Goal: Information Seeking & Learning: Learn about a topic

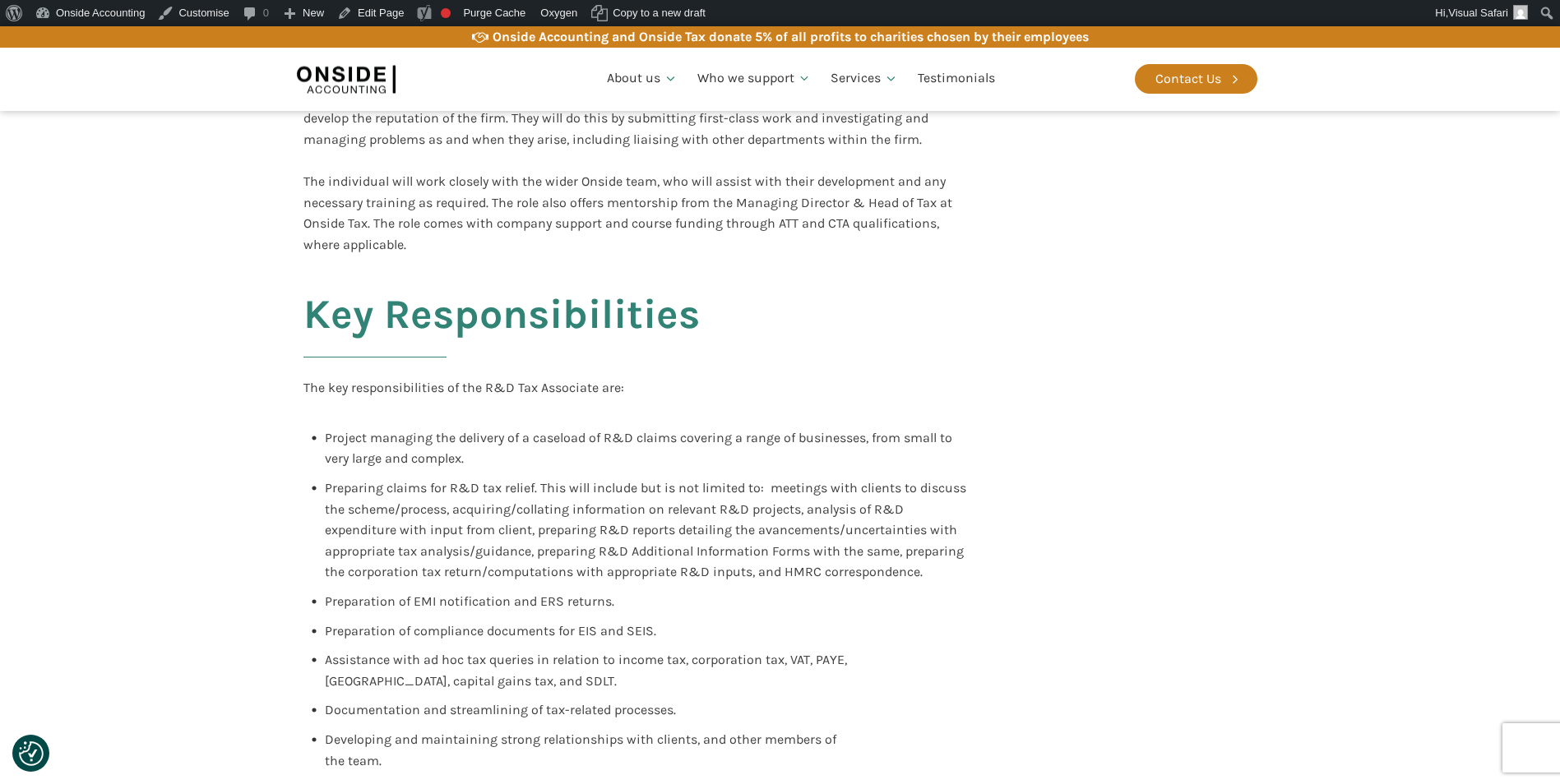
scroll to position [247, 0]
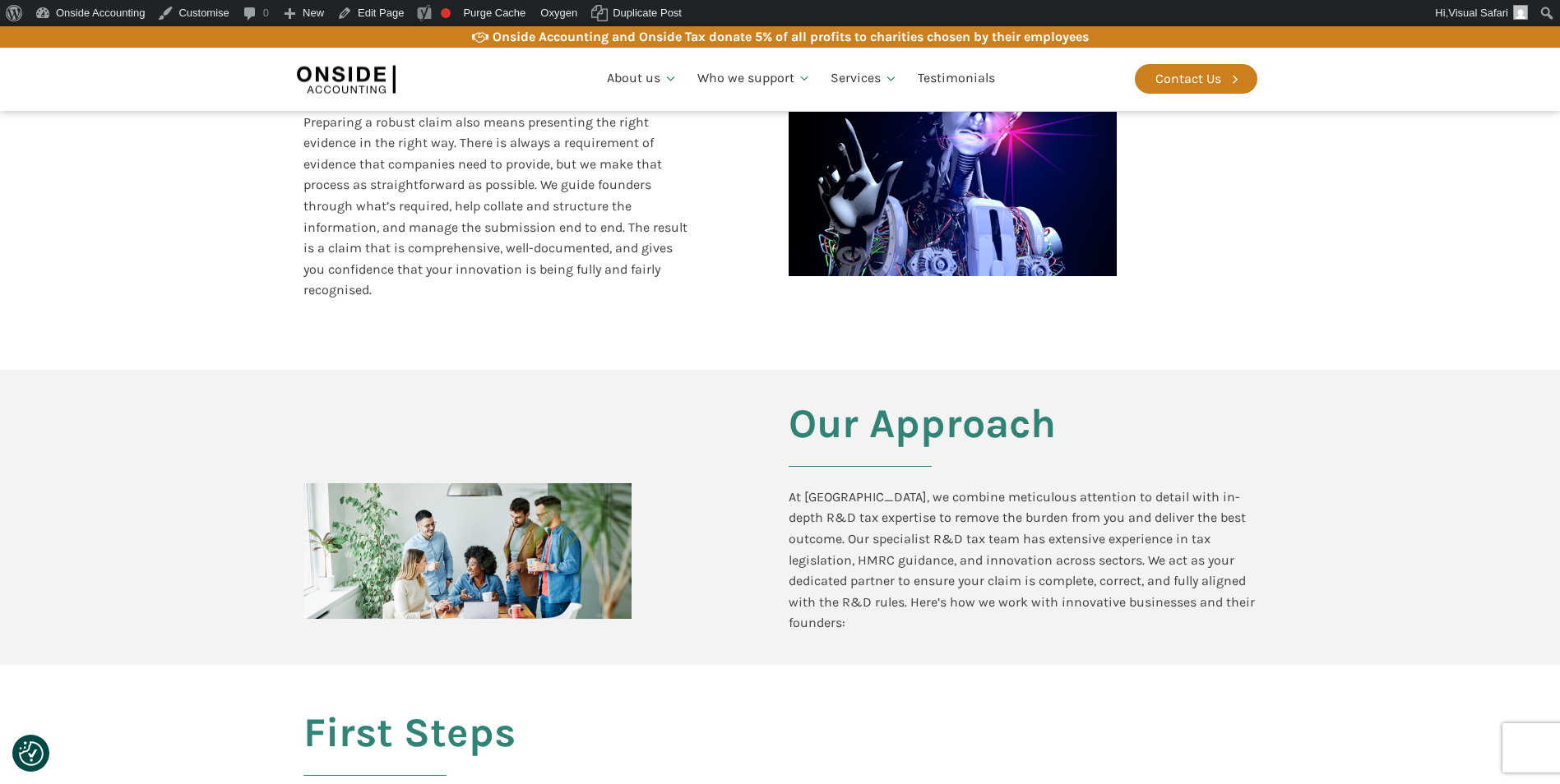
scroll to position [1315, 0]
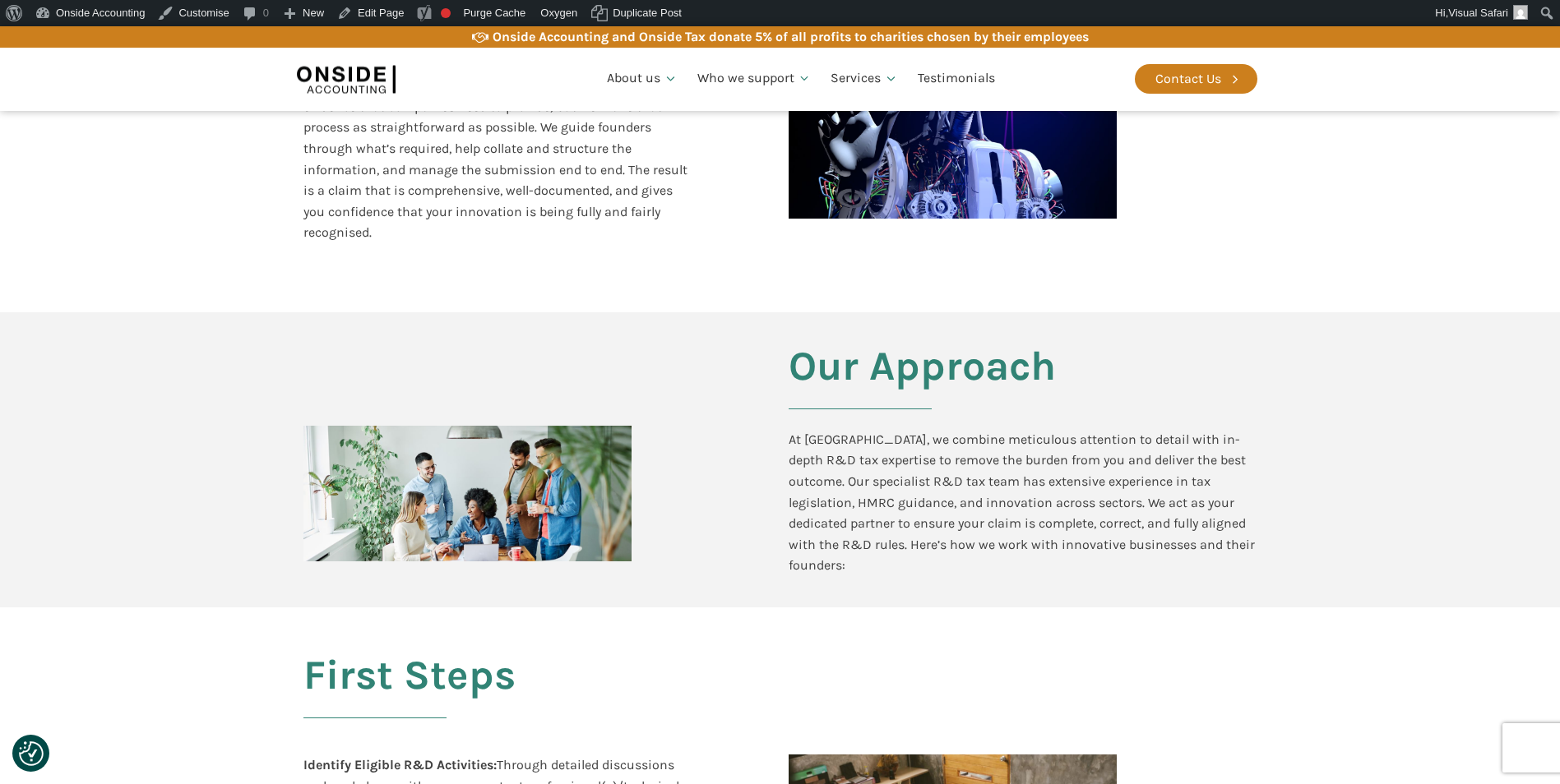
click at [560, 475] on div at bounding box center [467, 493] width 328 height 135
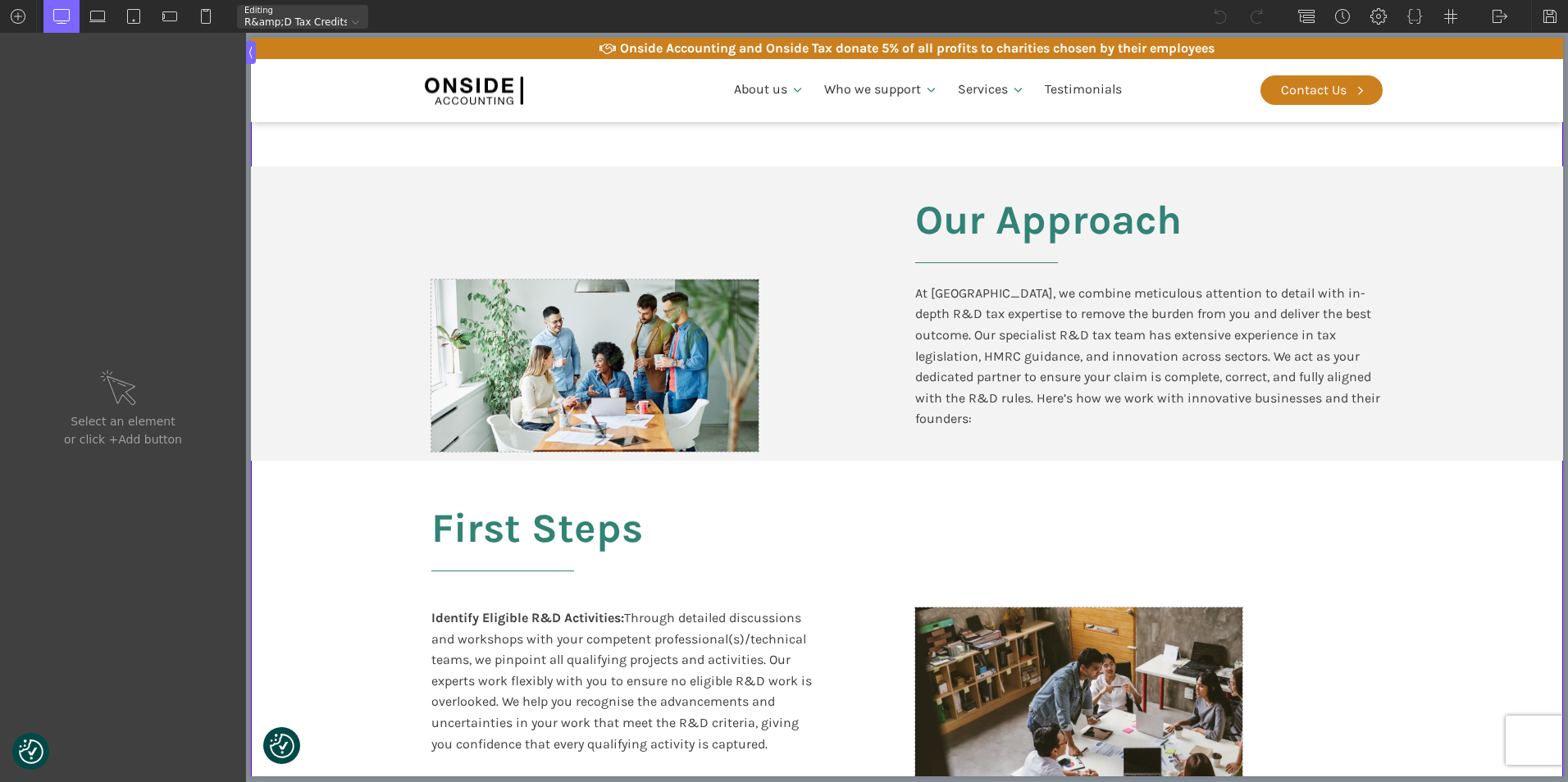
scroll to position [1476, 0]
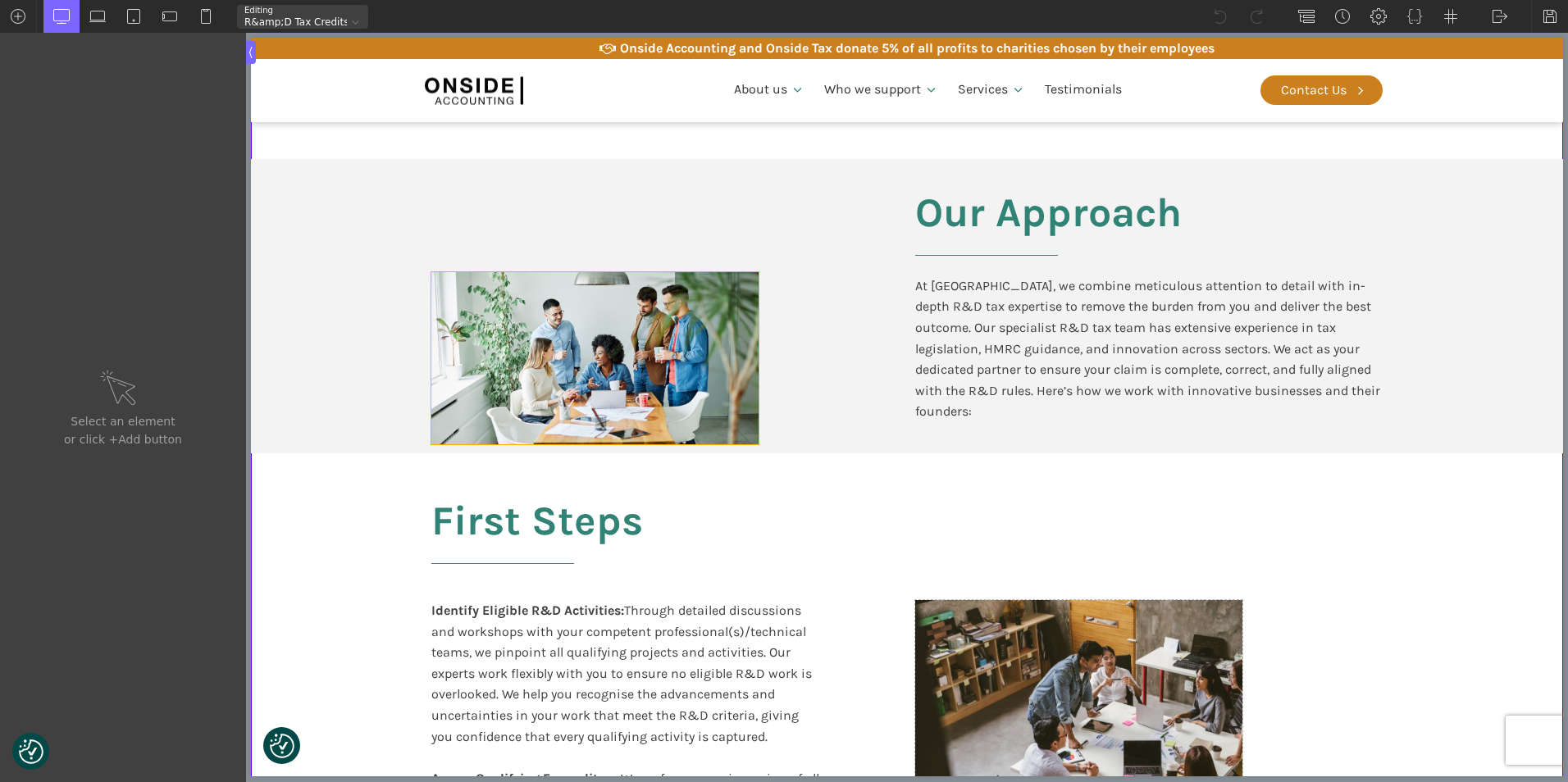
type input "div_block-377-611"
click at [599, 398] on div at bounding box center [594, 358] width 327 height 173
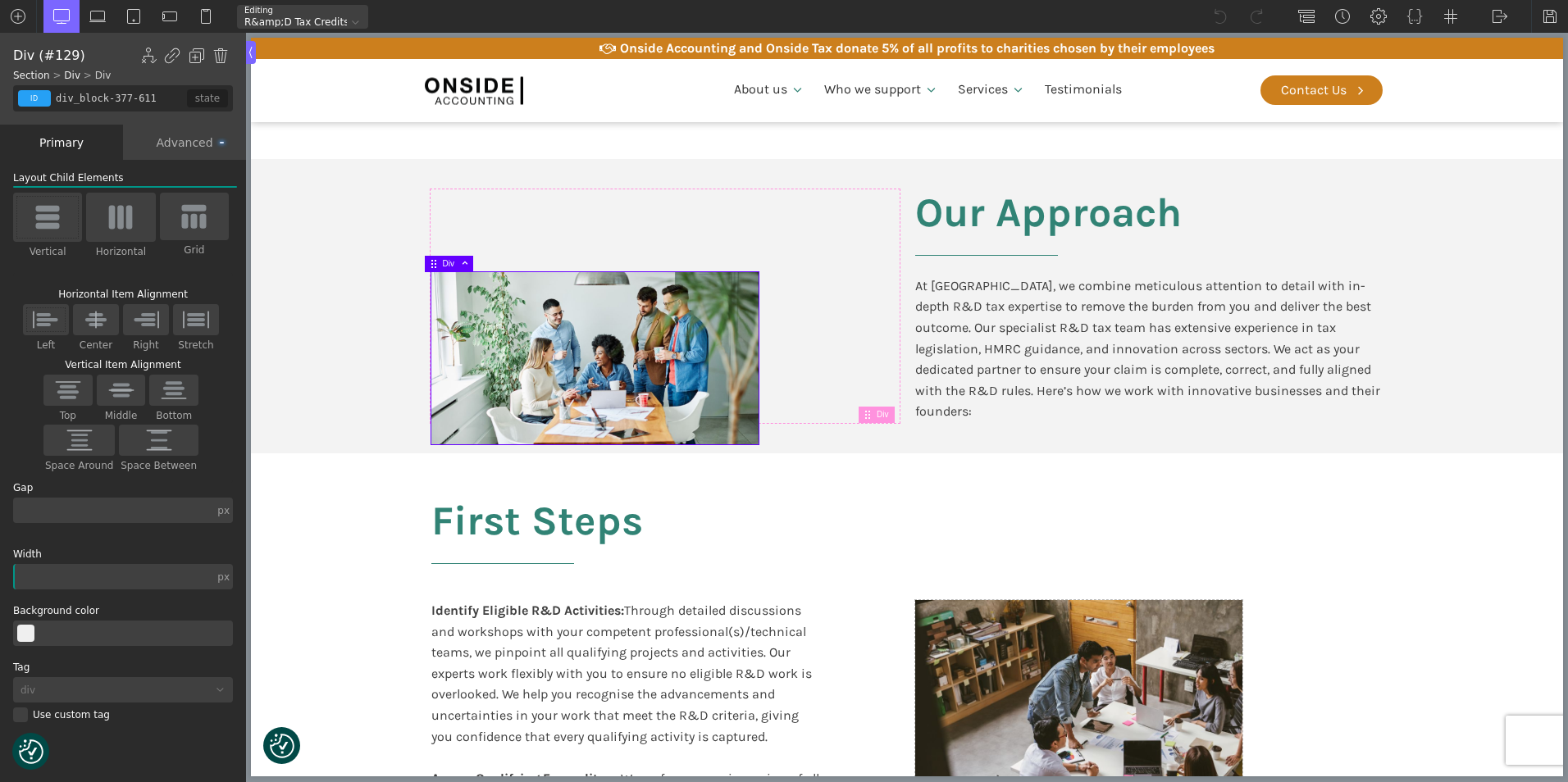
click at [188, 142] on div "Advanced" at bounding box center [184, 141] width 123 height 35
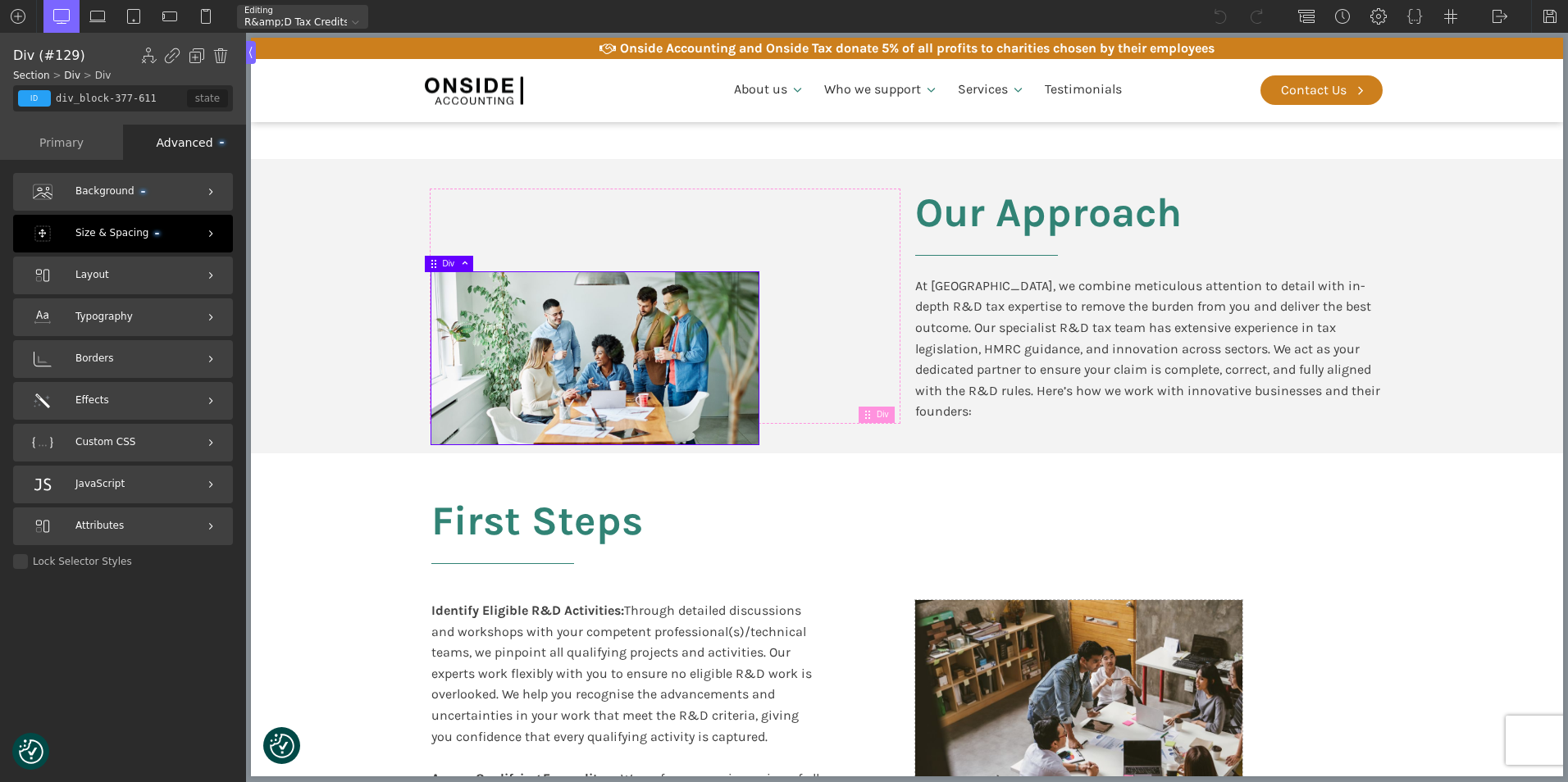
click at [97, 235] on span "Size & Spacing" at bounding box center [117, 233] width 84 height 16
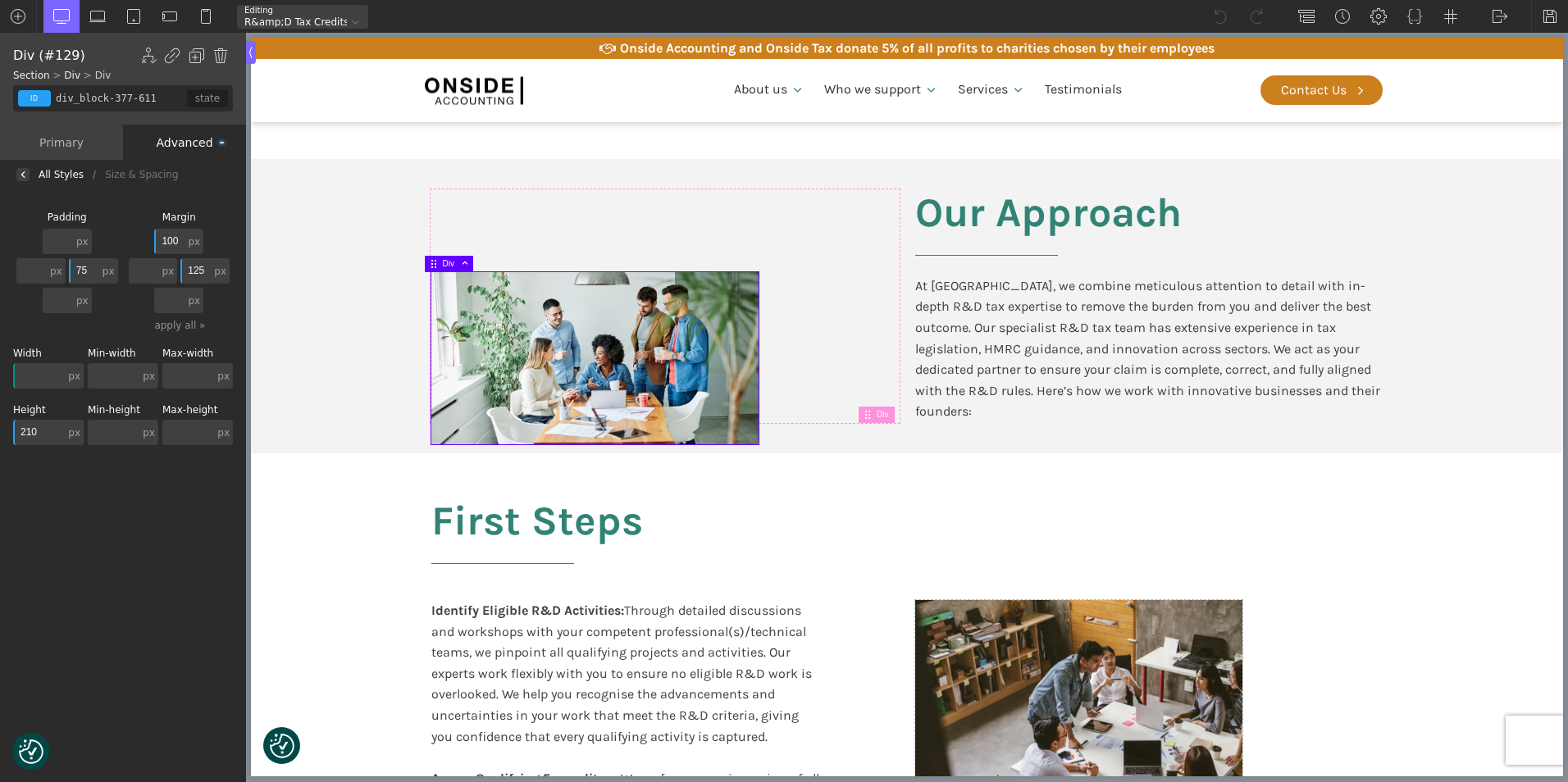
click at [179, 239] on input "100" at bounding box center [169, 241] width 30 height 25
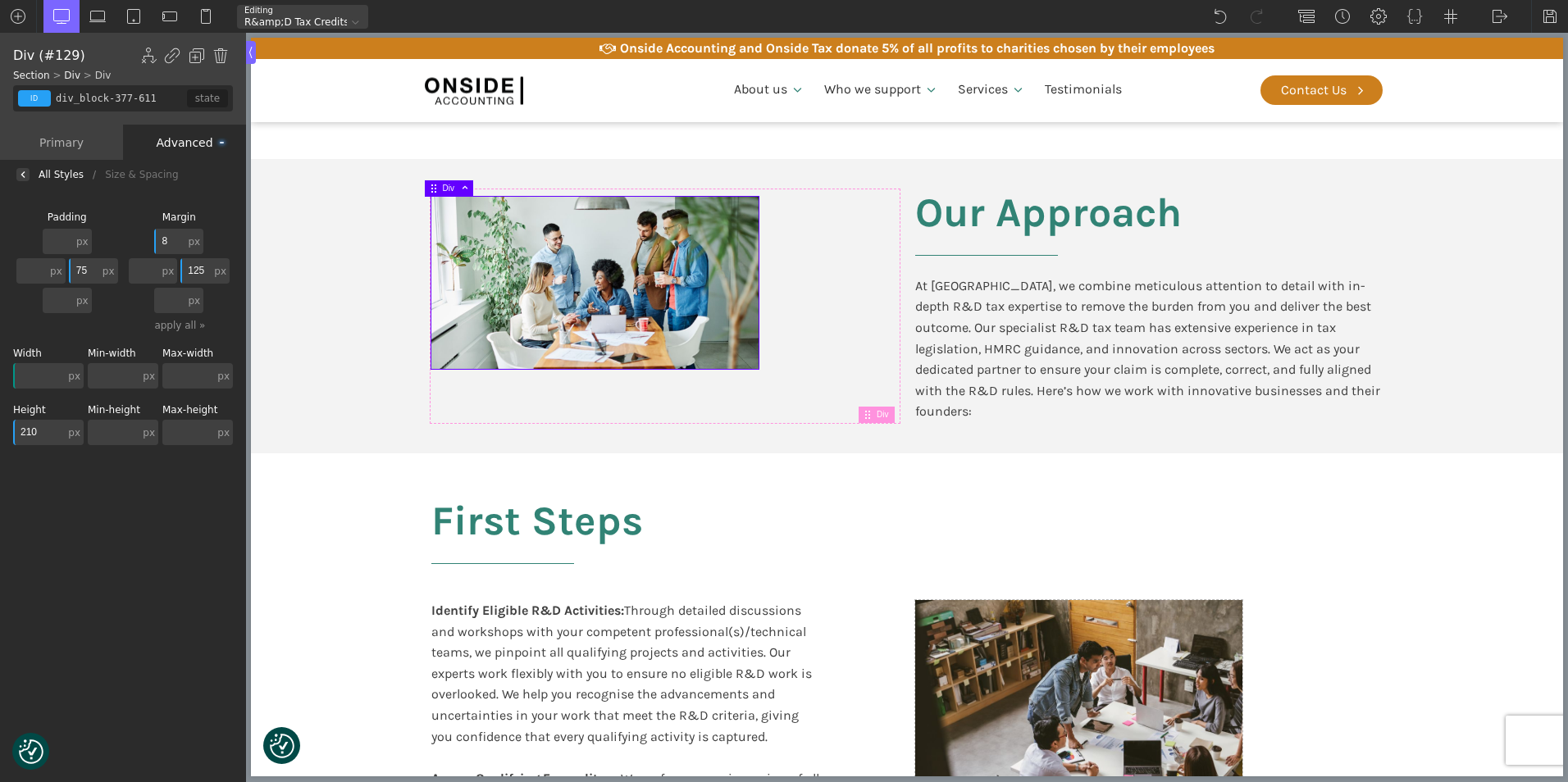
drag, startPoint x: 164, startPoint y: 244, endPoint x: 173, endPoint y: 244, distance: 9.0
click at [173, 244] on input "8" at bounding box center [169, 241] width 30 height 25
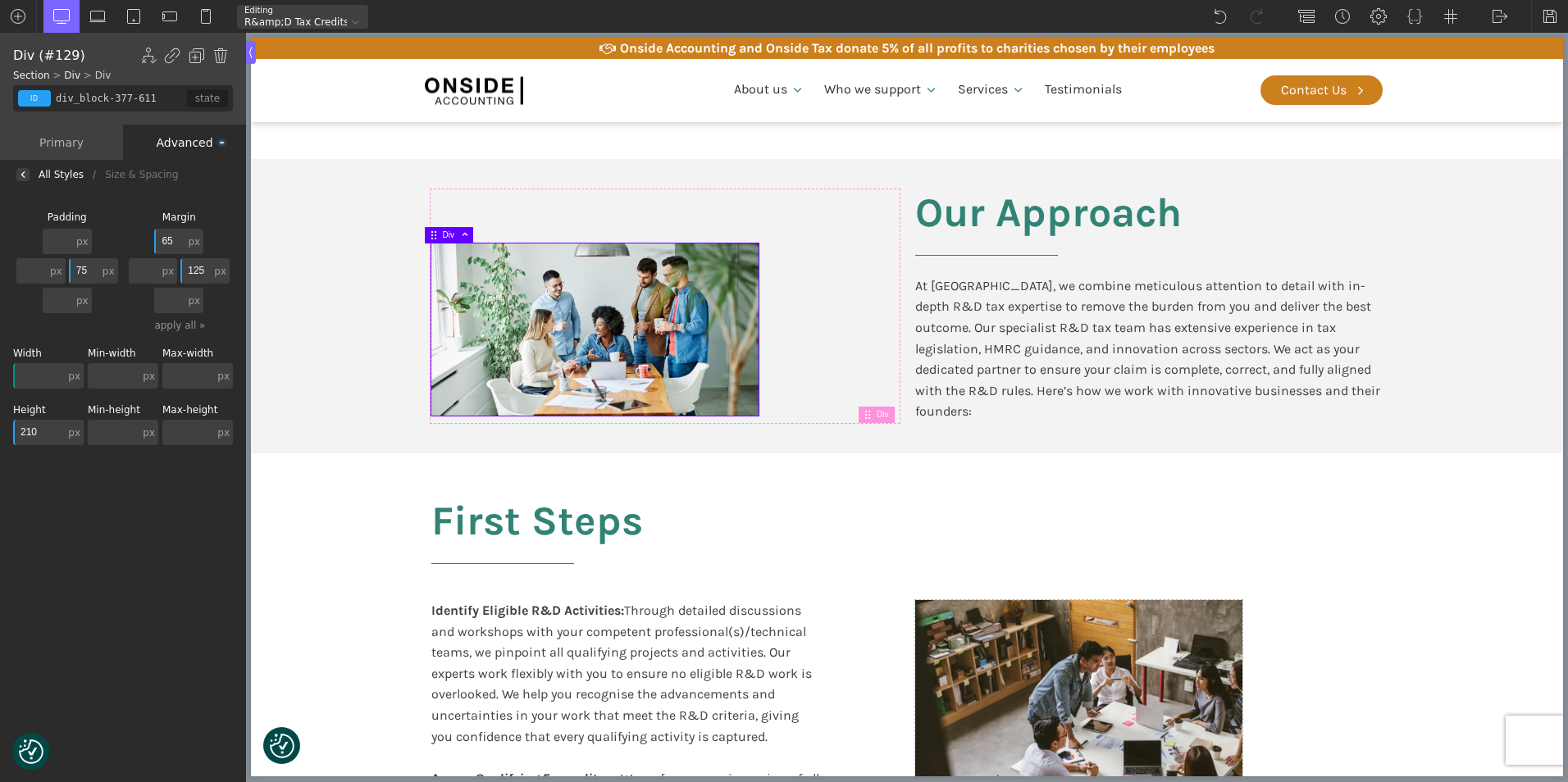
type input "65"
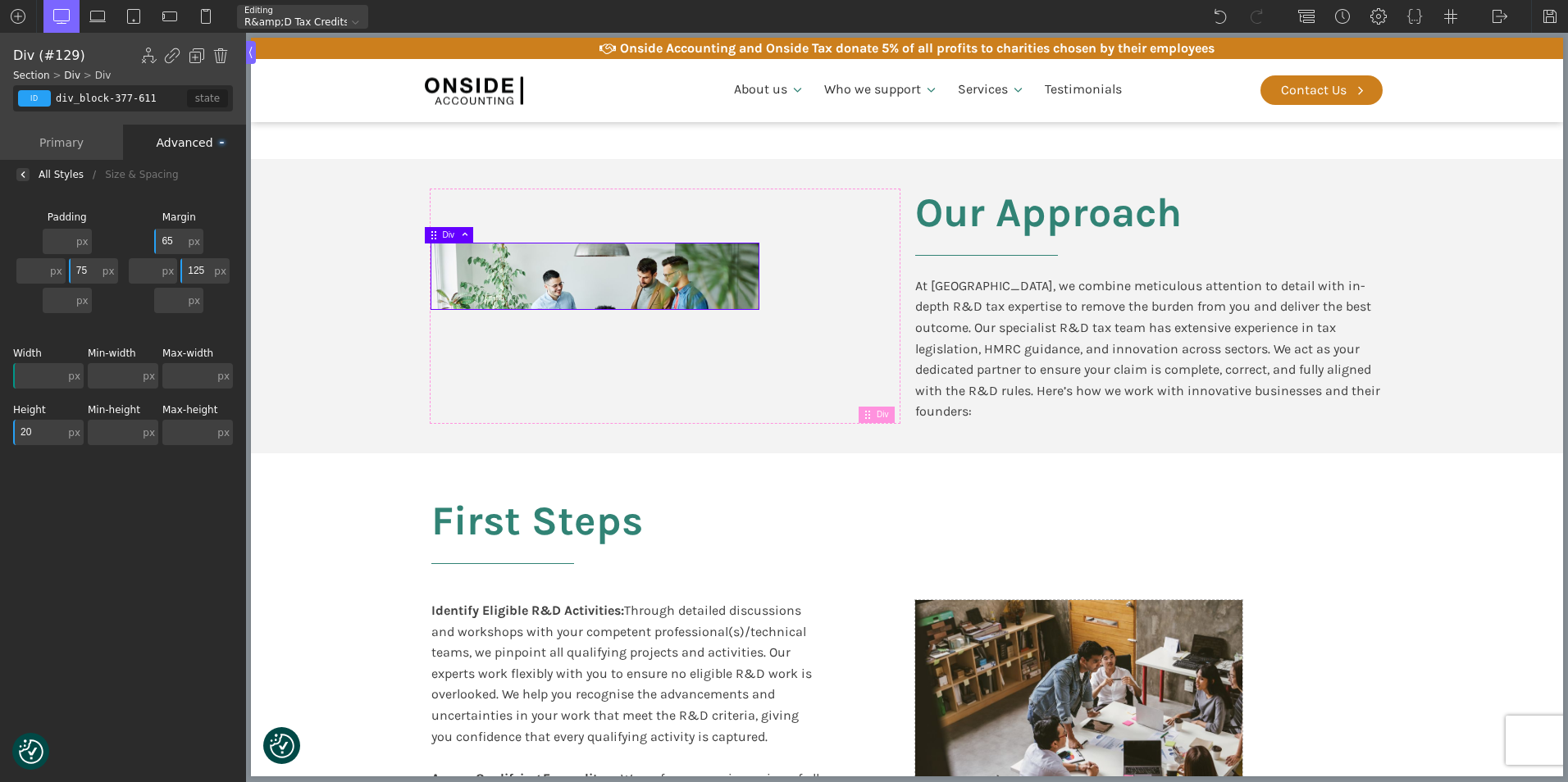
type input "2"
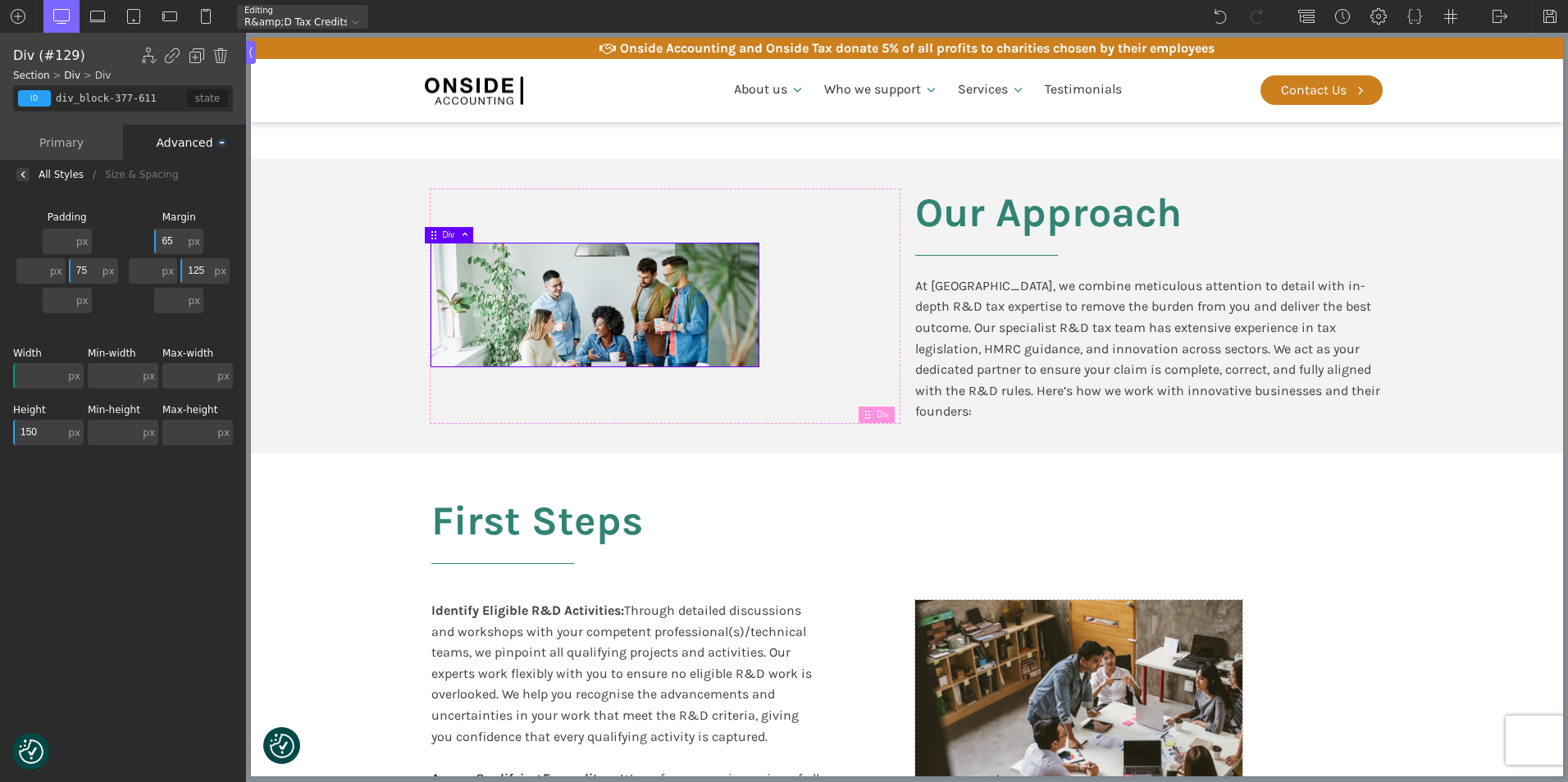
type input "150"
click at [175, 238] on input "65" at bounding box center [169, 241] width 30 height 25
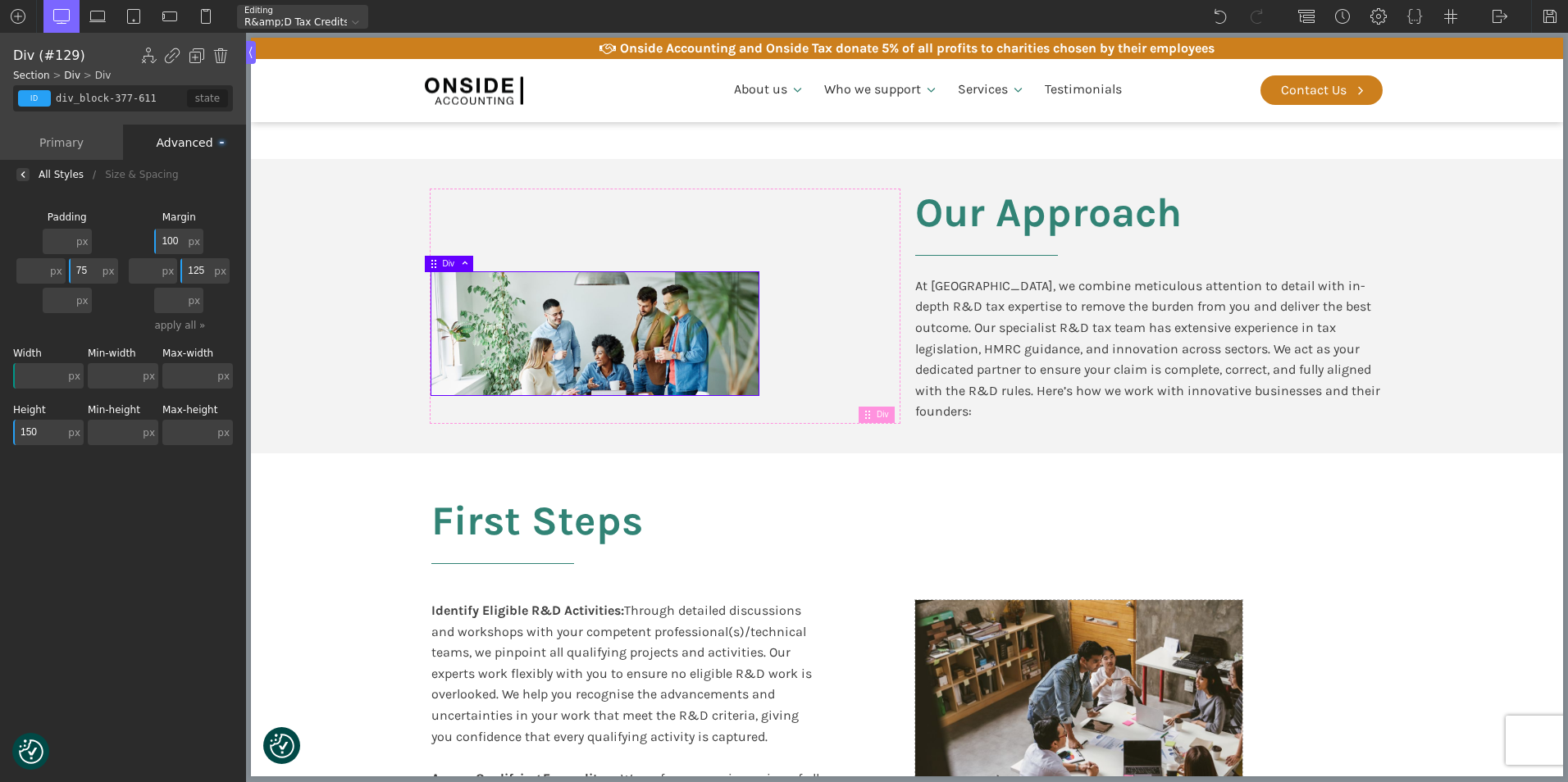
type input "100"
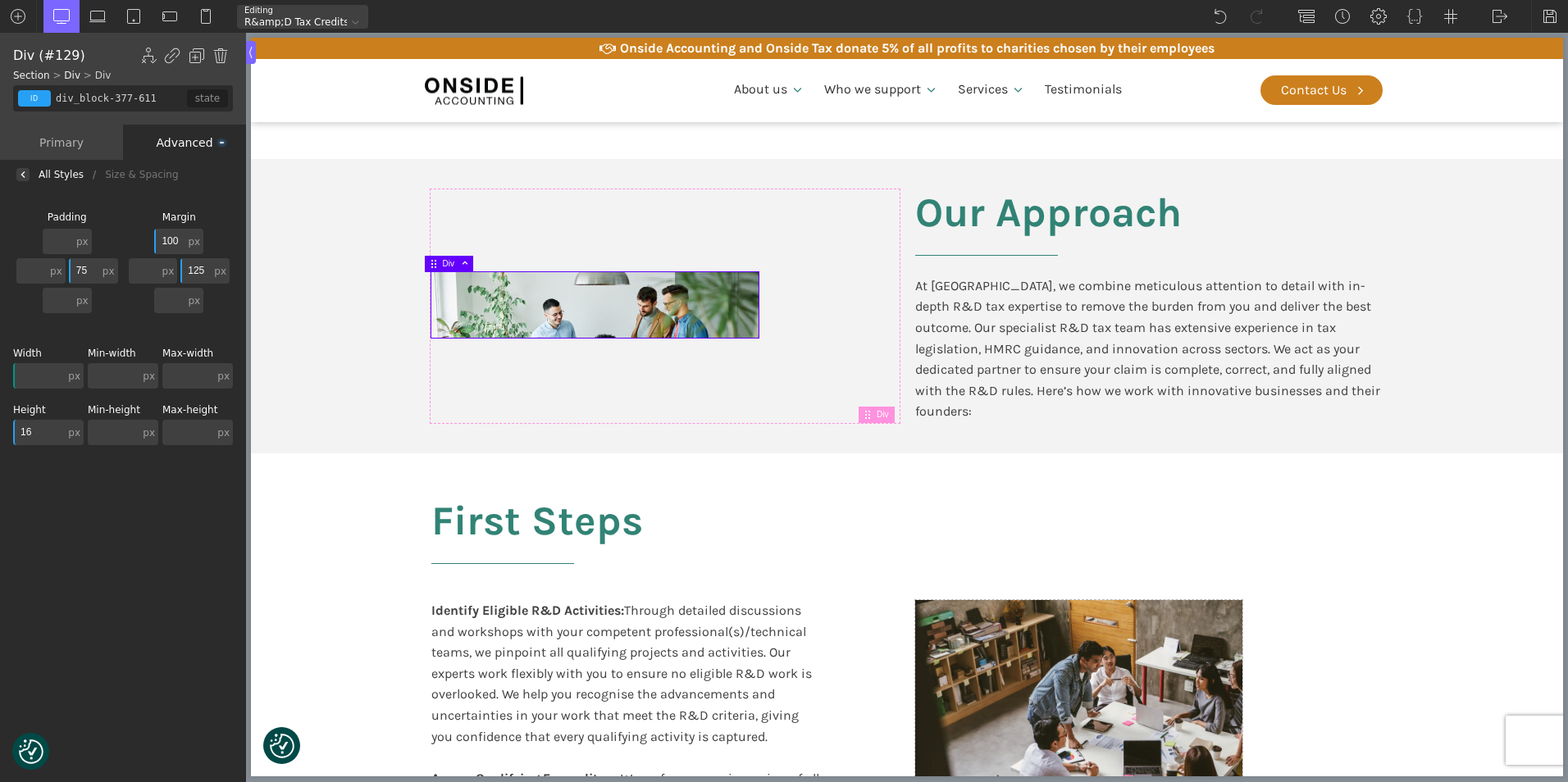
type input "165"
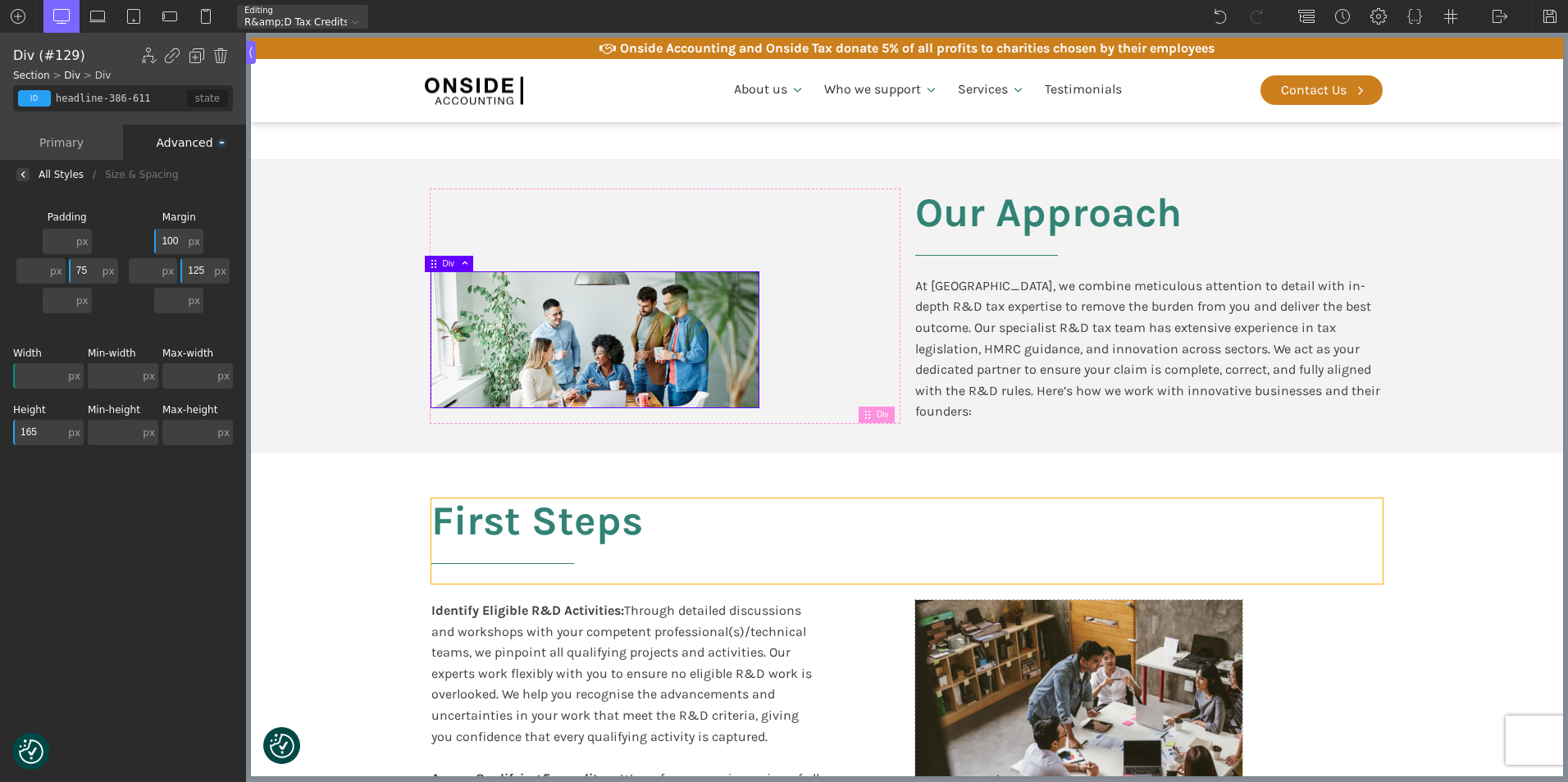
click at [1294, 506] on h2 "First Steps" at bounding box center [907, 541] width 951 height 85
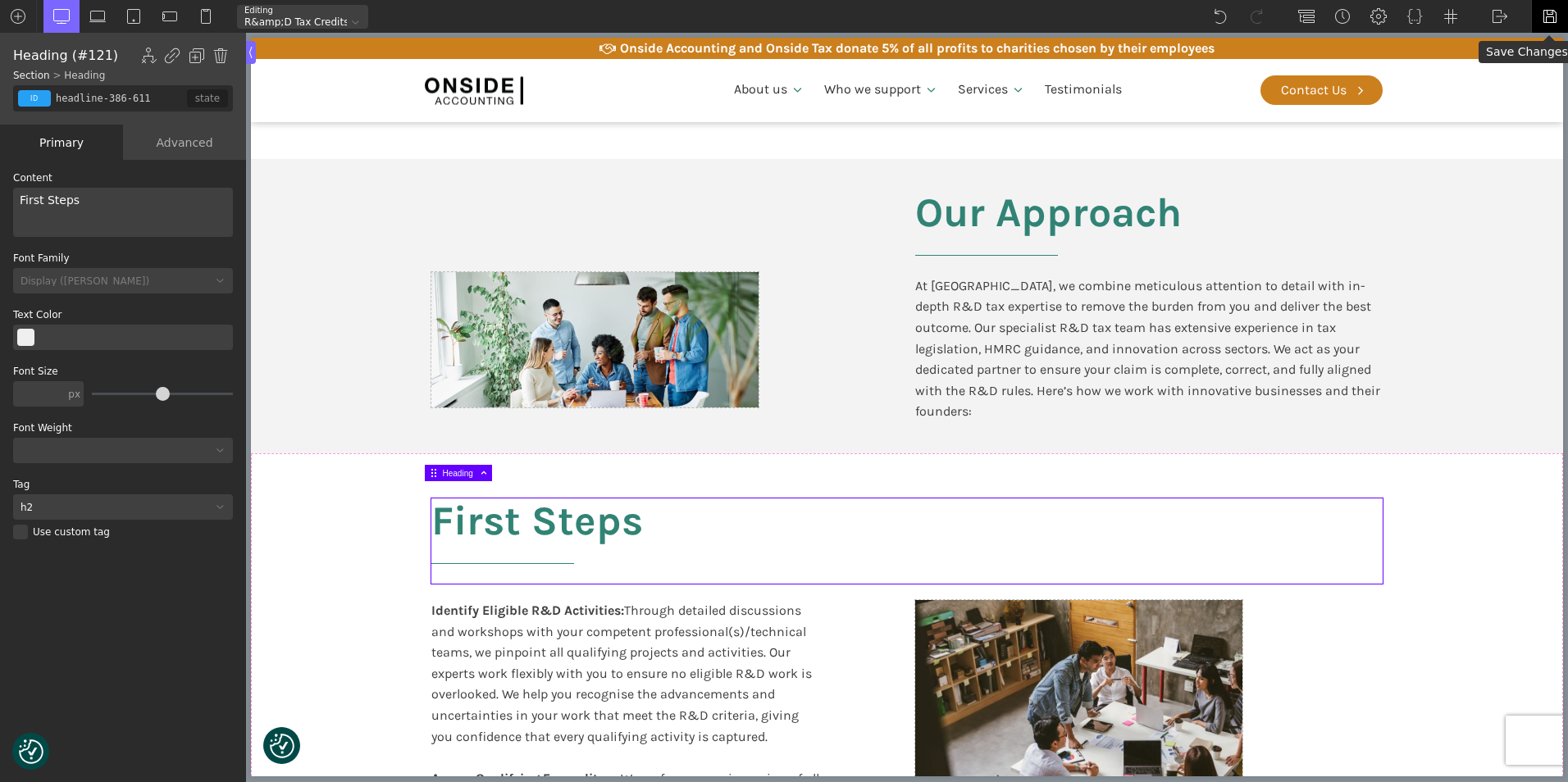
click at [1548, 13] on img at bounding box center [1549, 16] width 16 height 16
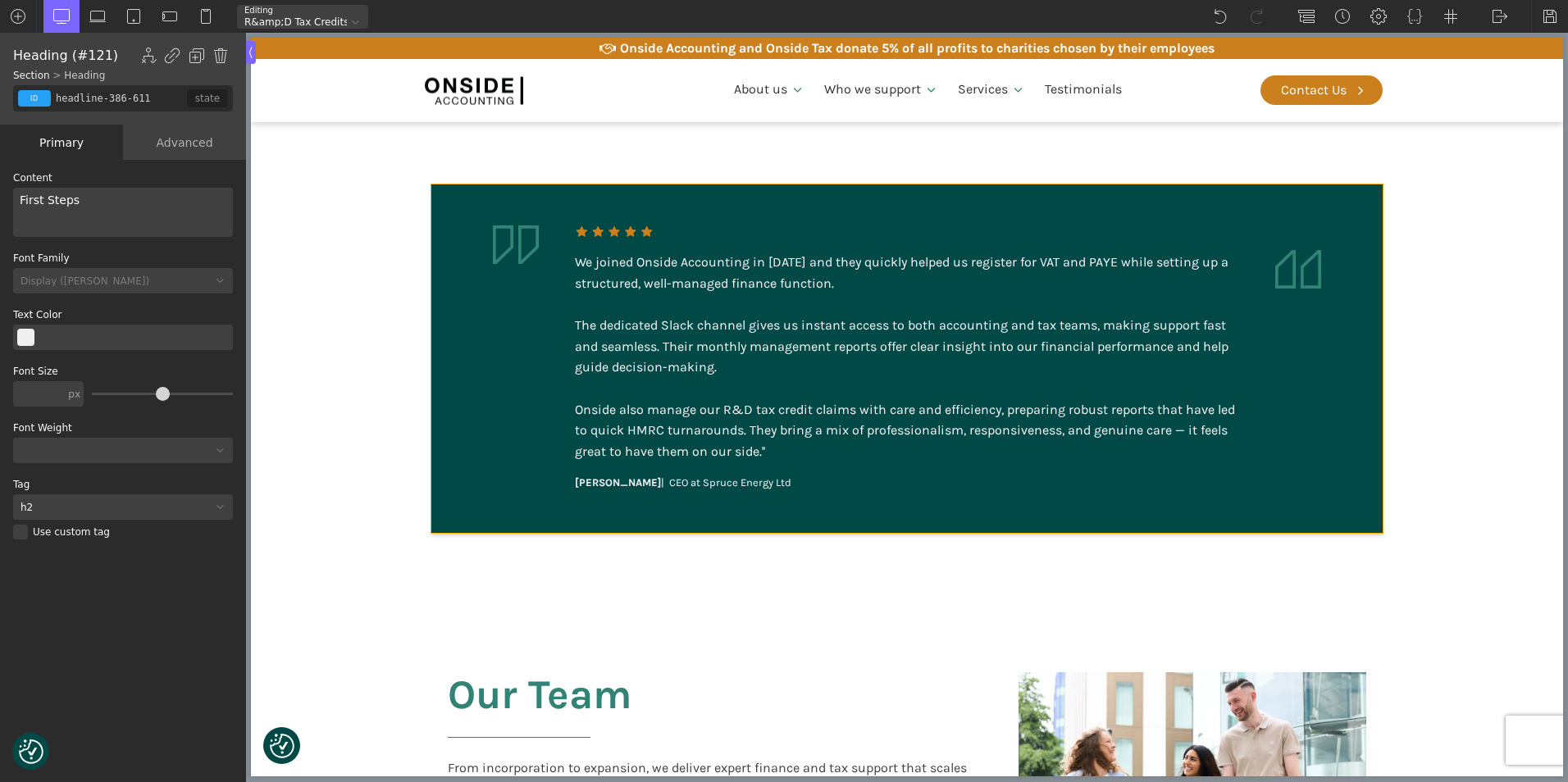
scroll to position [3362, 0]
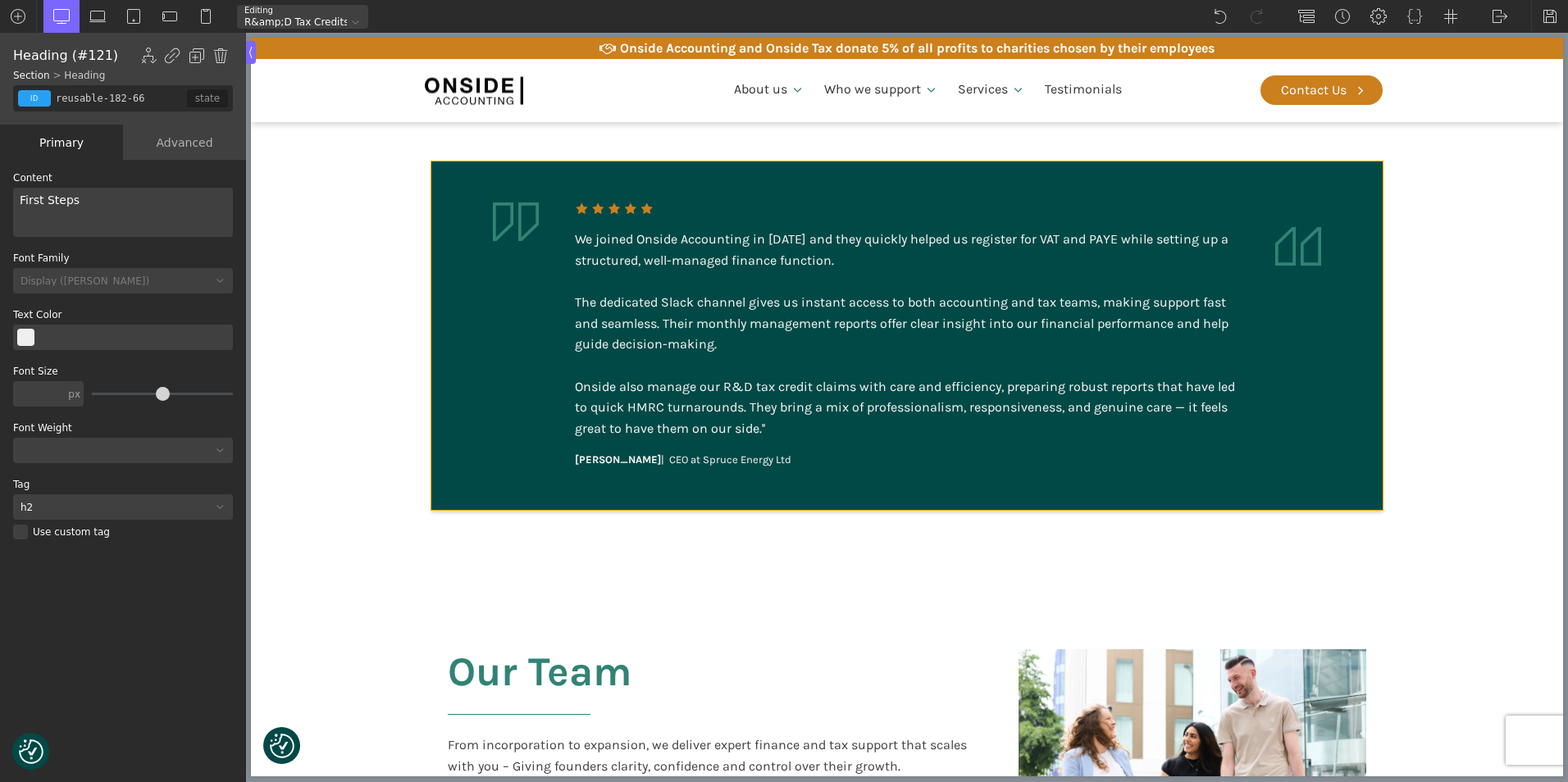
click at [506, 210] on img at bounding box center [515, 222] width 46 height 39
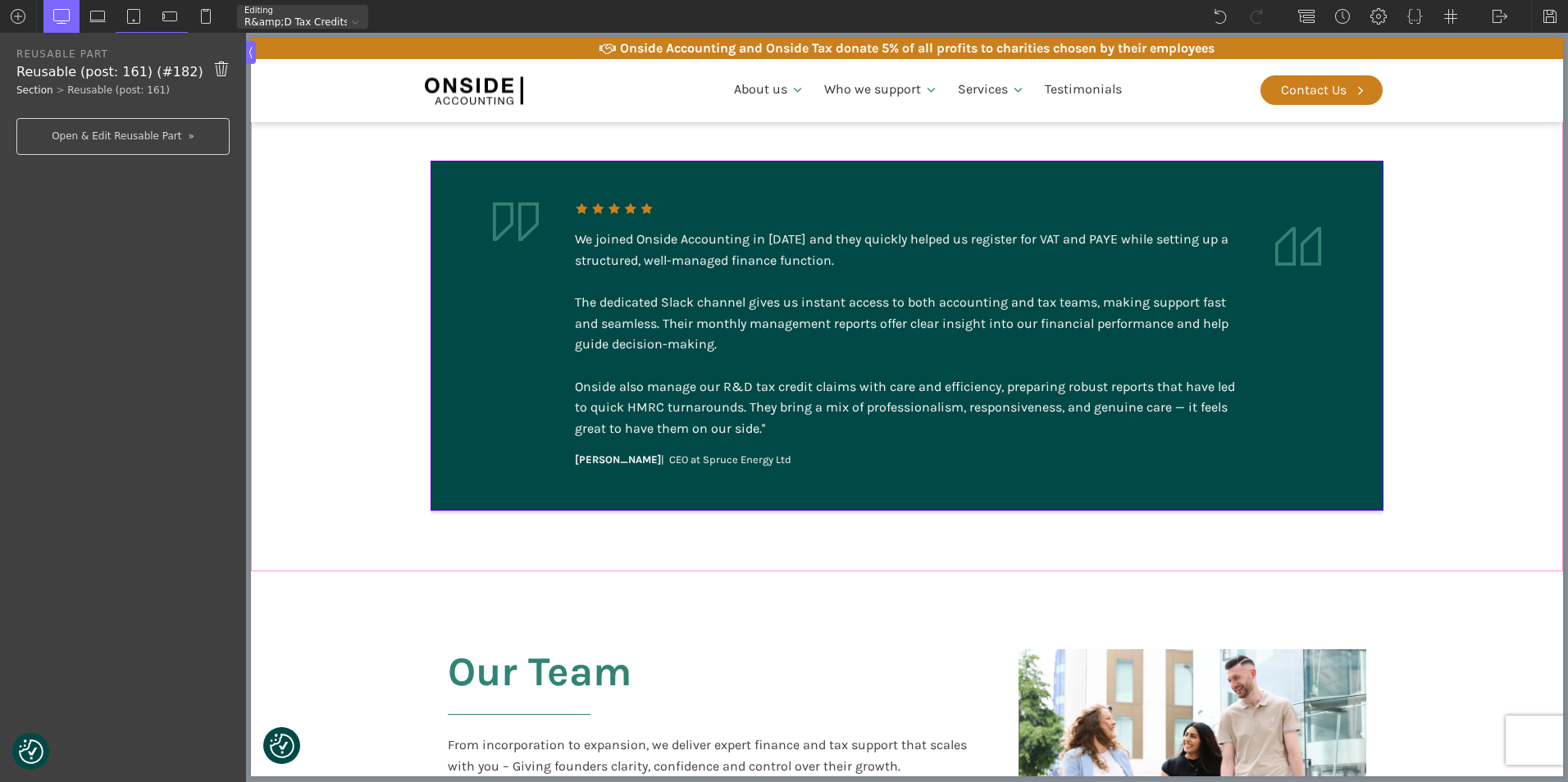
click at [1445, 266] on section "We joined Onside Accounting in [DATE] and they quickly helped us register for V…" at bounding box center [907, 336] width 1312 height 472
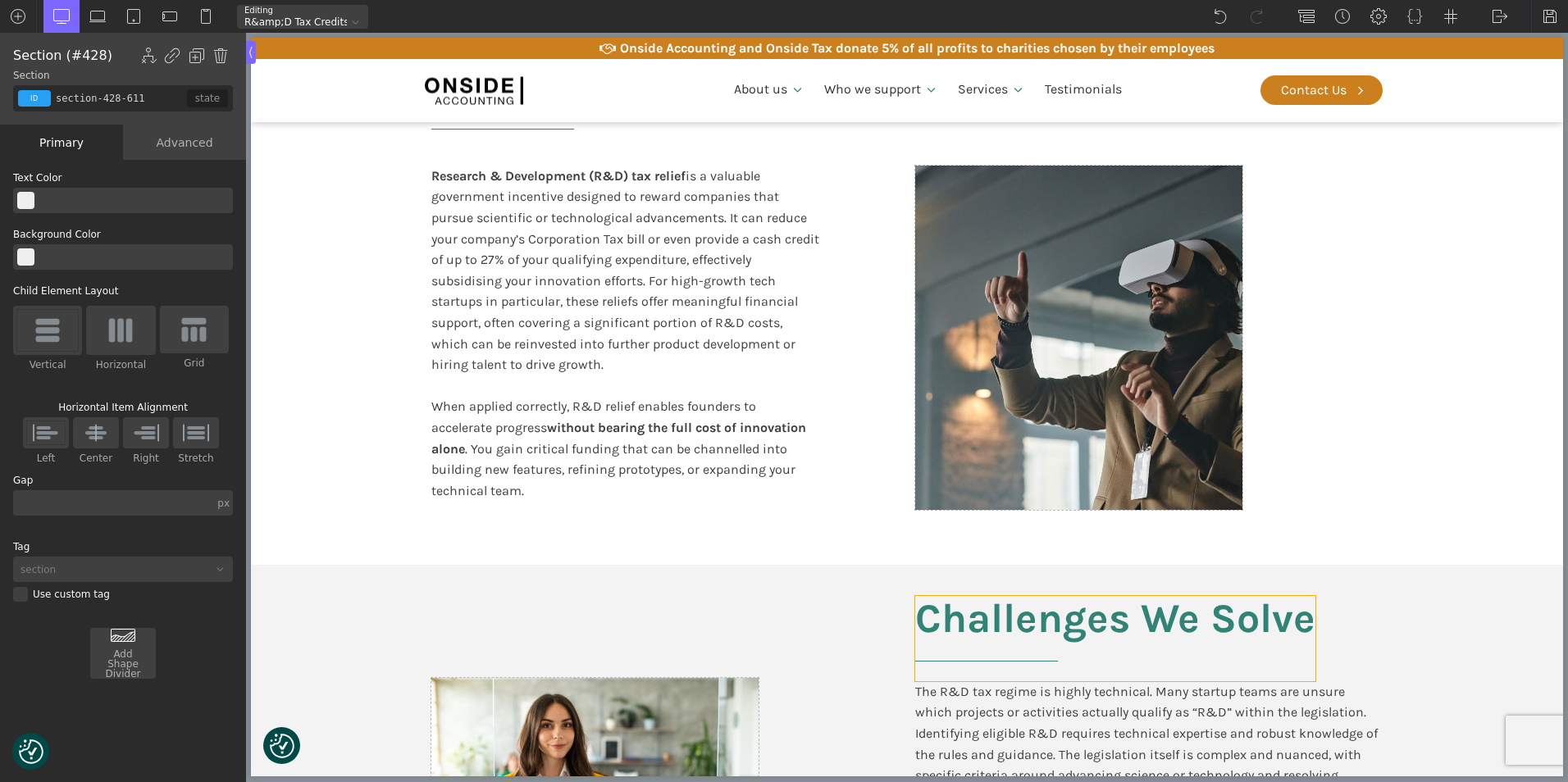
scroll to position [246, 0]
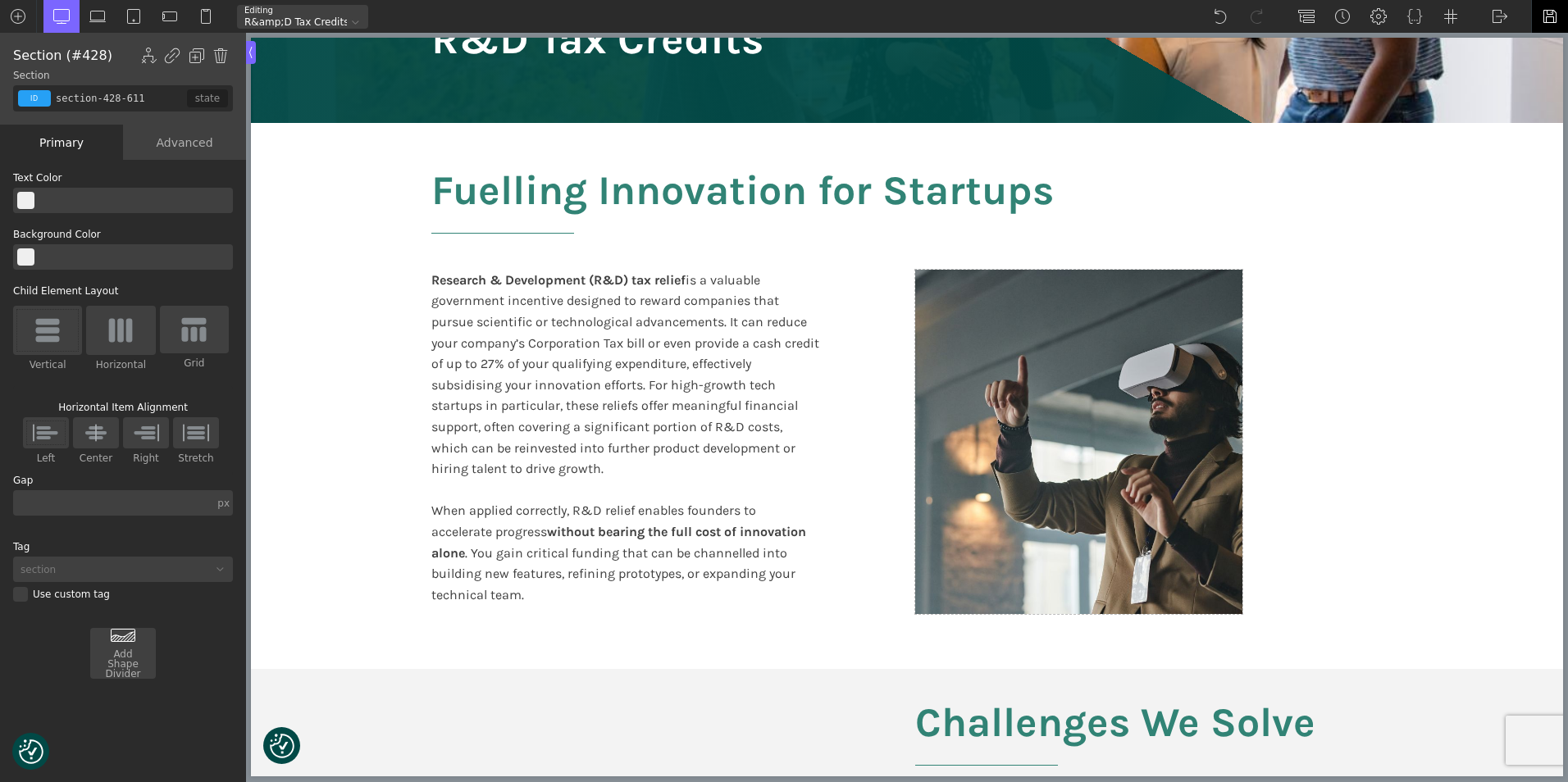
click at [1545, 12] on img at bounding box center [1549, 16] width 16 height 16
click at [1492, 16] on img at bounding box center [1499, 16] width 16 height 16
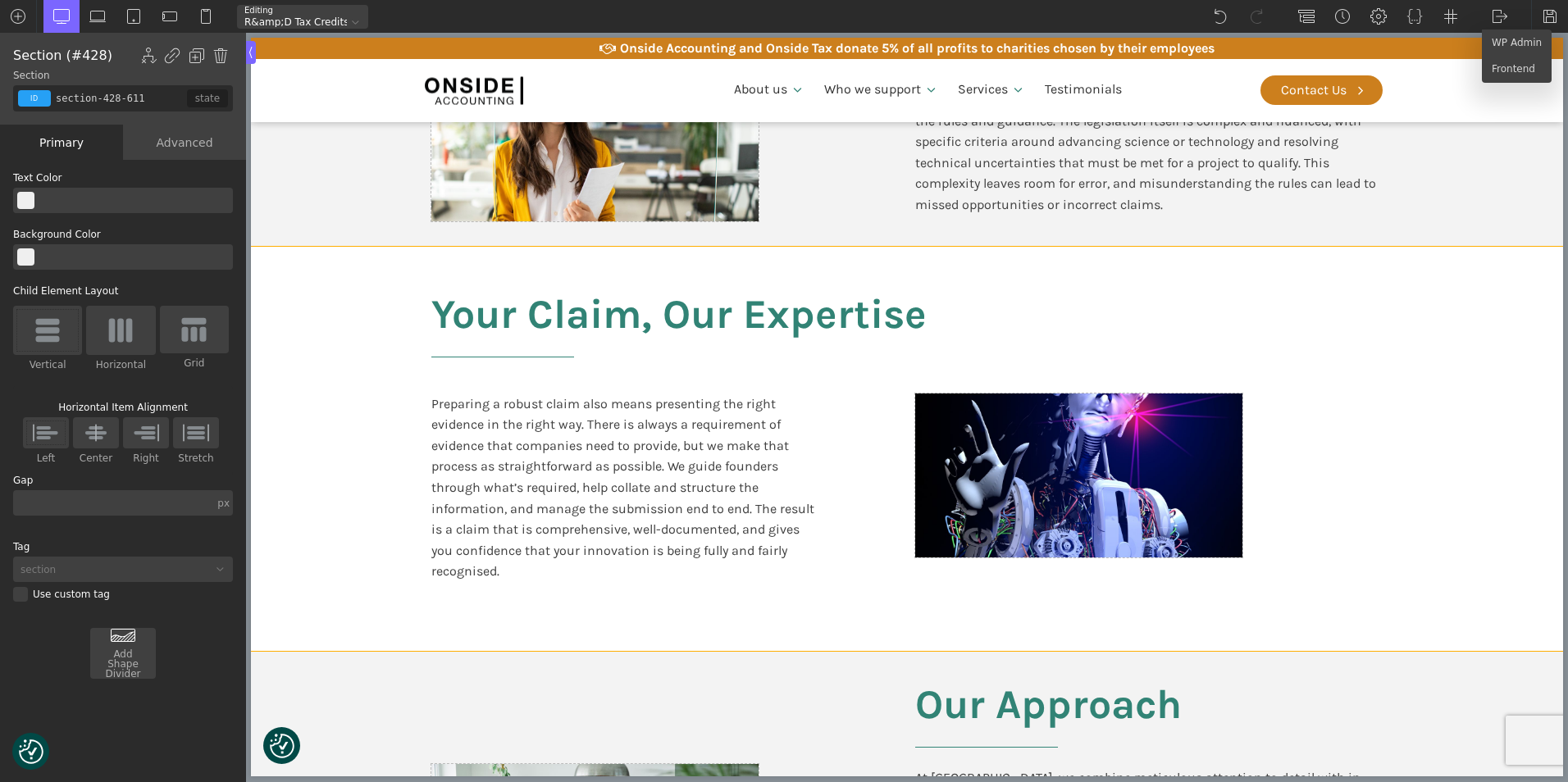
scroll to position [1394, 0]
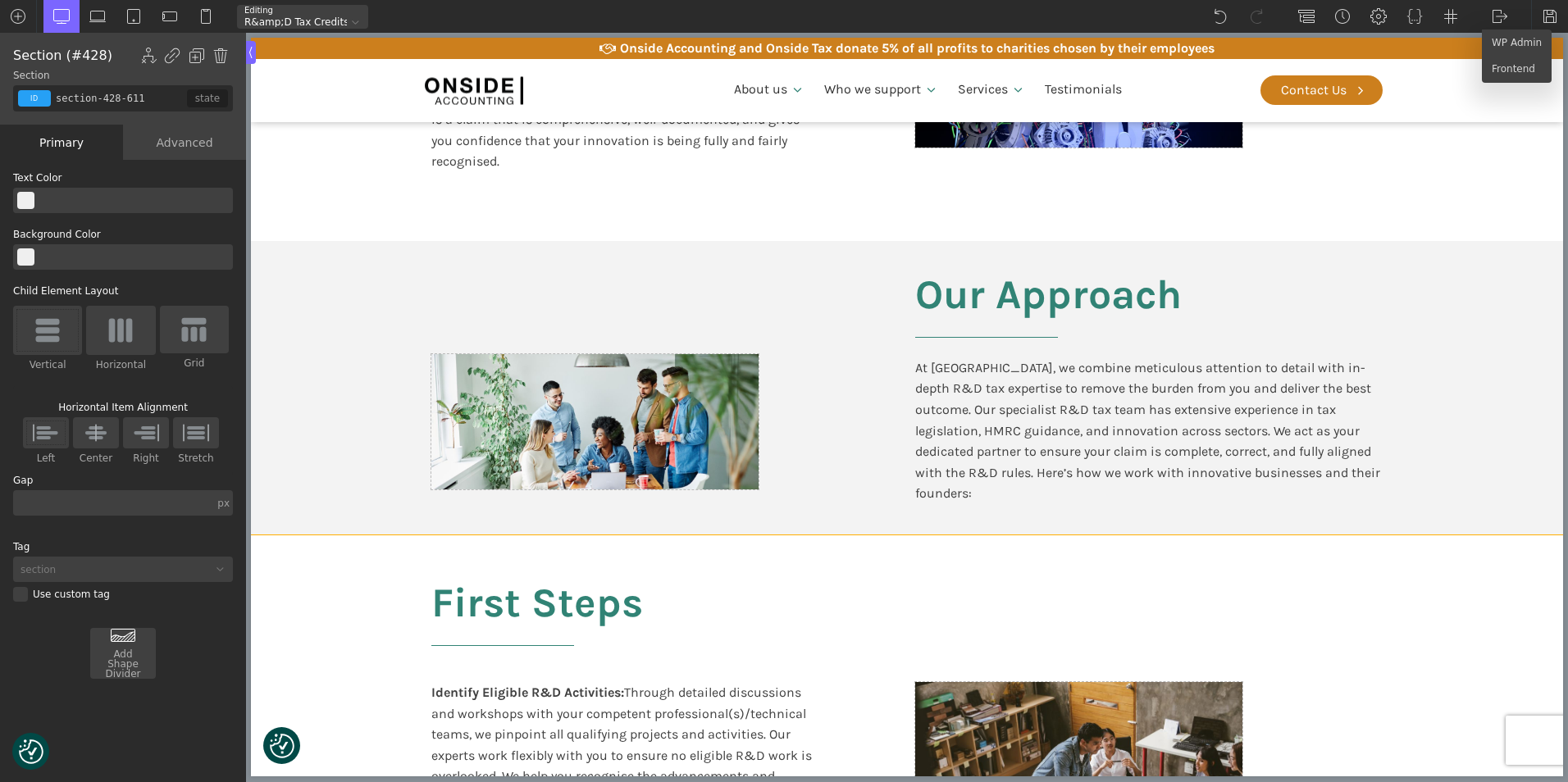
type input "headline-386-611"
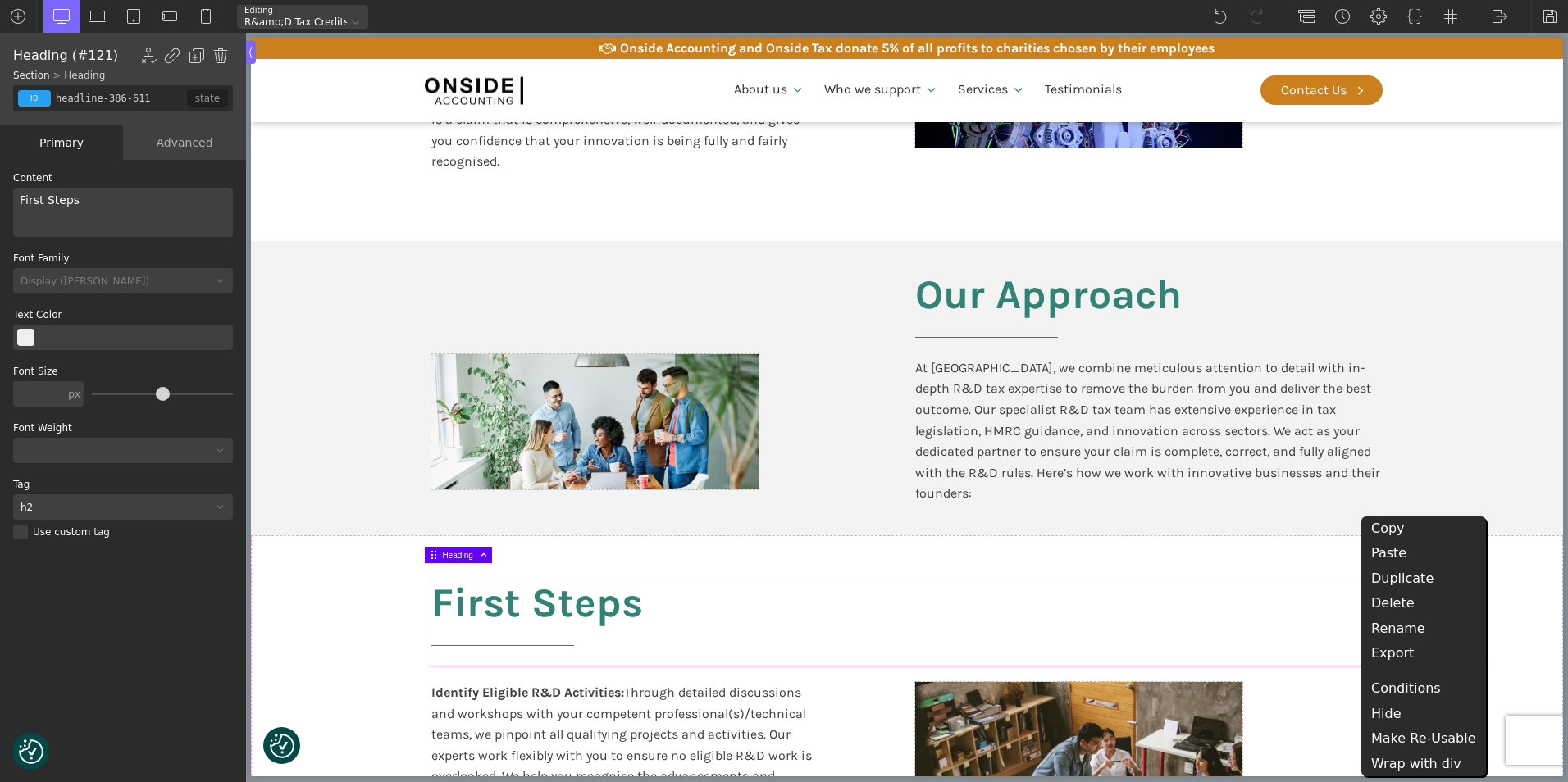
drag, startPoint x: 1406, startPoint y: 611, endPoint x: 901, endPoint y: 529, distance: 511.6
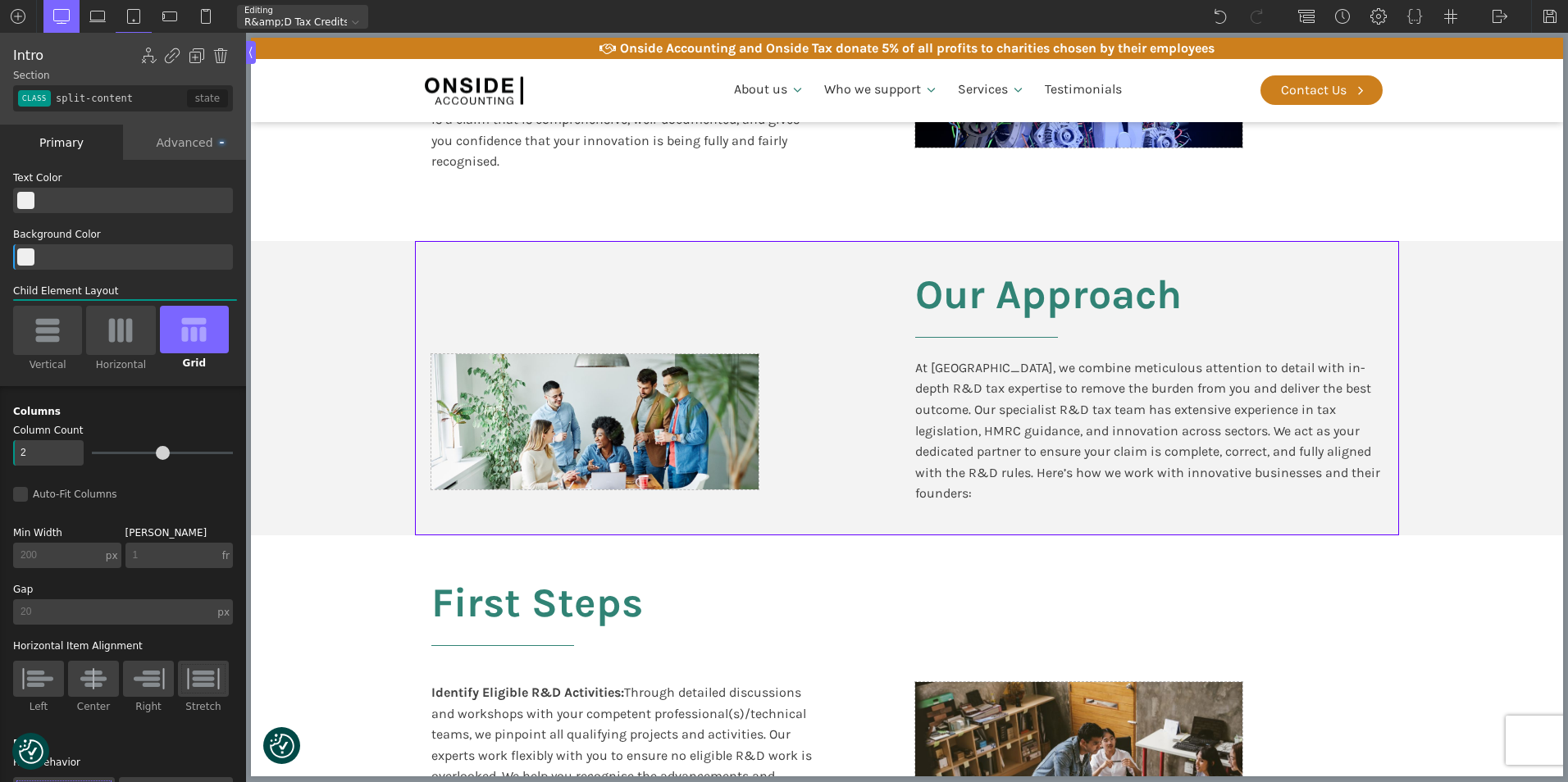
drag, startPoint x: 1076, startPoint y: 40, endPoint x: 323, endPoint y: 308, distance: 799.3
click at [323, 308] on section "Our Approach At [GEOGRAPHIC_DATA], we combine meticulous attention to detail wi…" at bounding box center [907, 389] width 1312 height 294
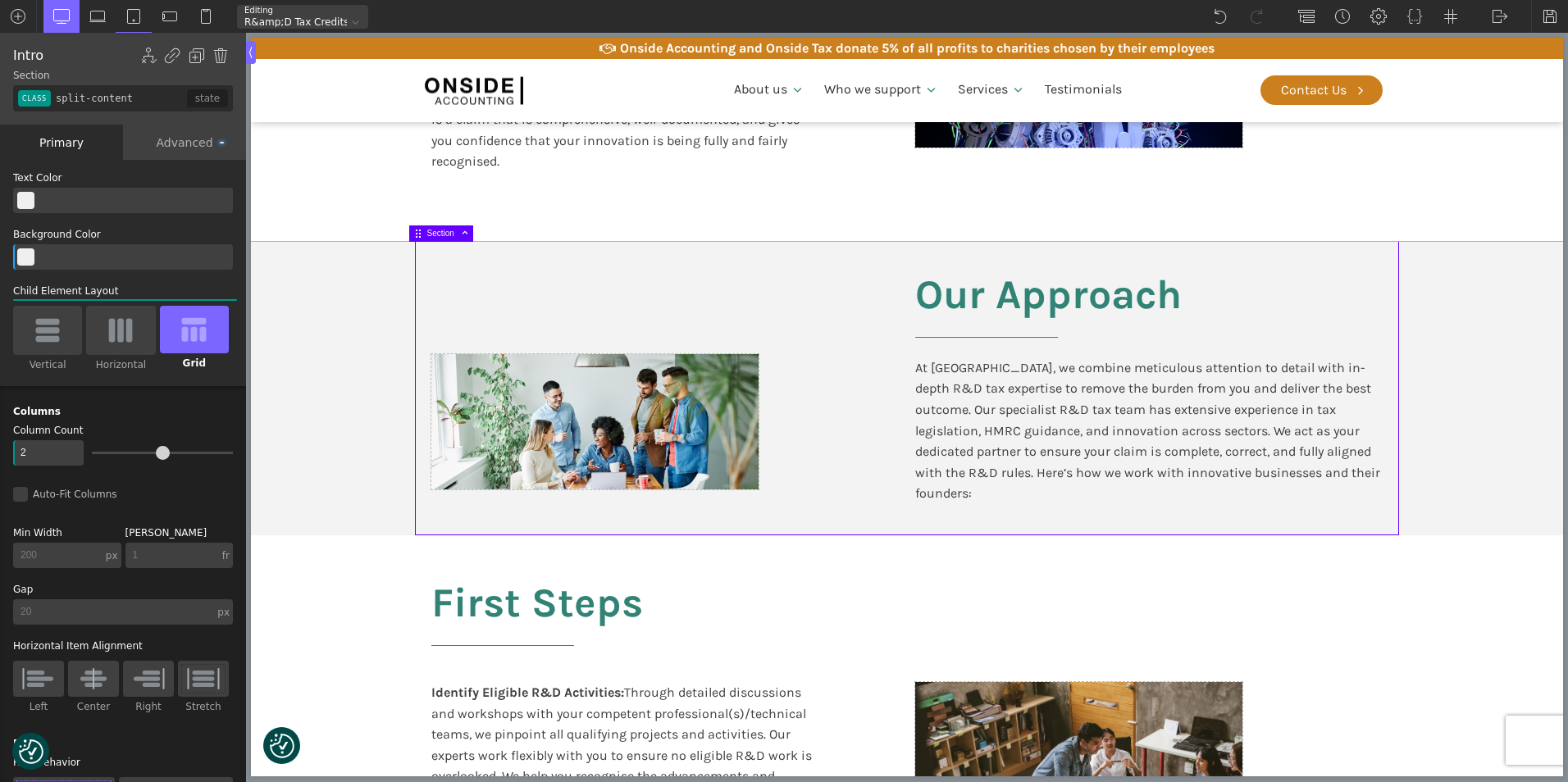
type input "split-content-full-heading"
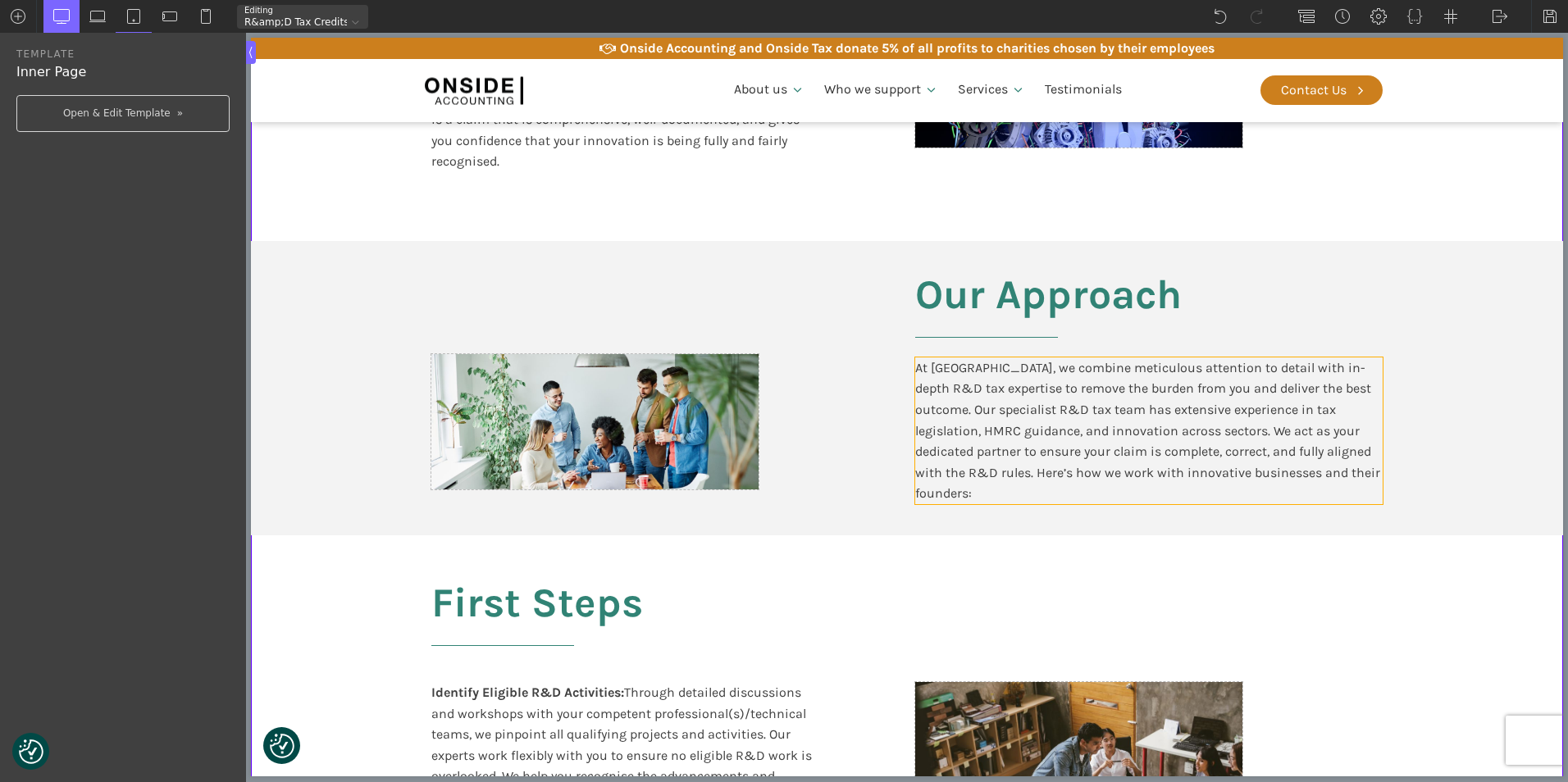
click at [937, 478] on div "At [GEOGRAPHIC_DATA], we combine meticulous attention to detail with in-depth R…" at bounding box center [1148, 431] width 467 height 147
type input "text_block-382-611"
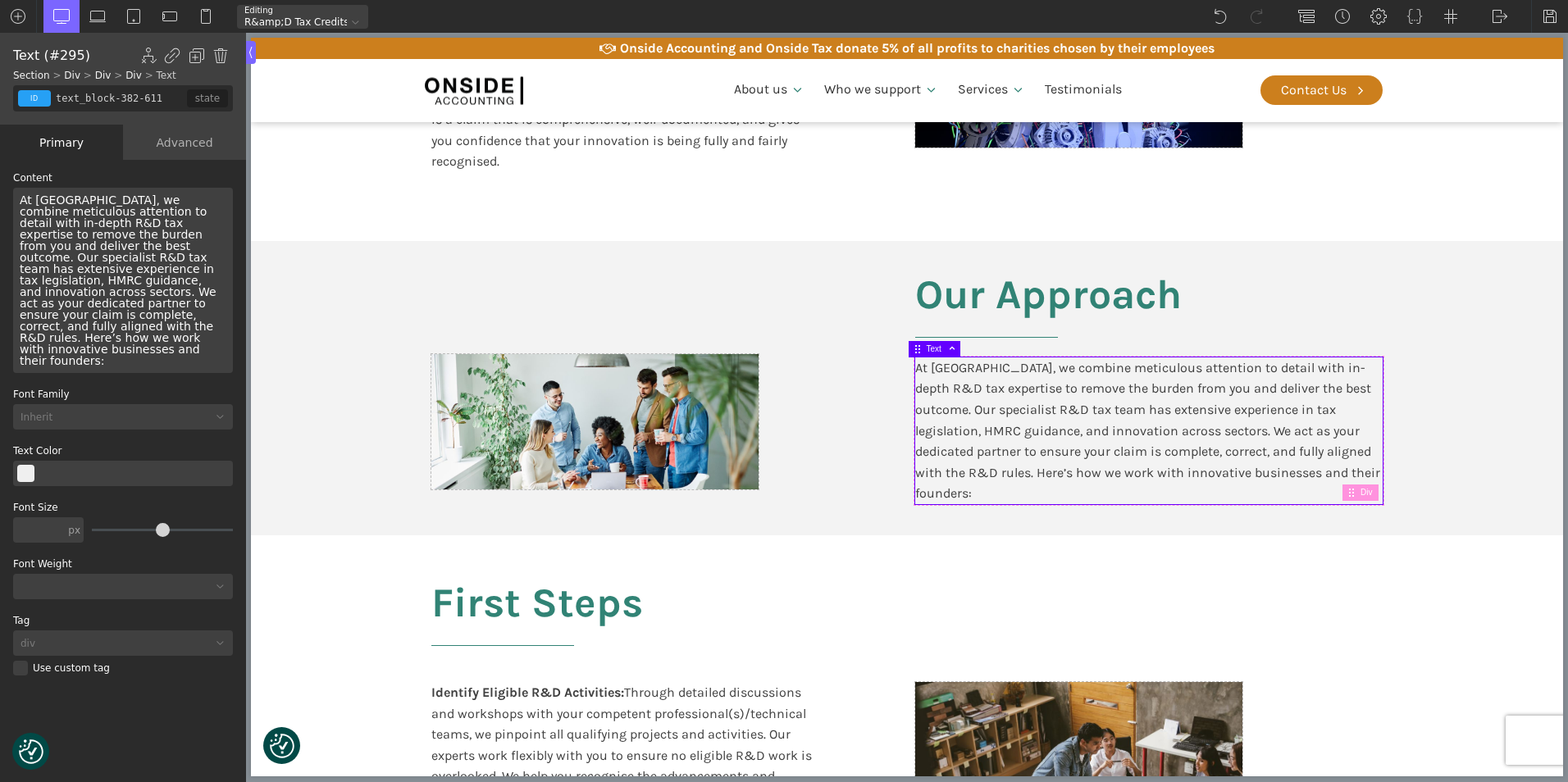
click at [945, 473] on div "At [GEOGRAPHIC_DATA], we combine meticulous attention to detail with in-depth R…" at bounding box center [1148, 431] width 467 height 147
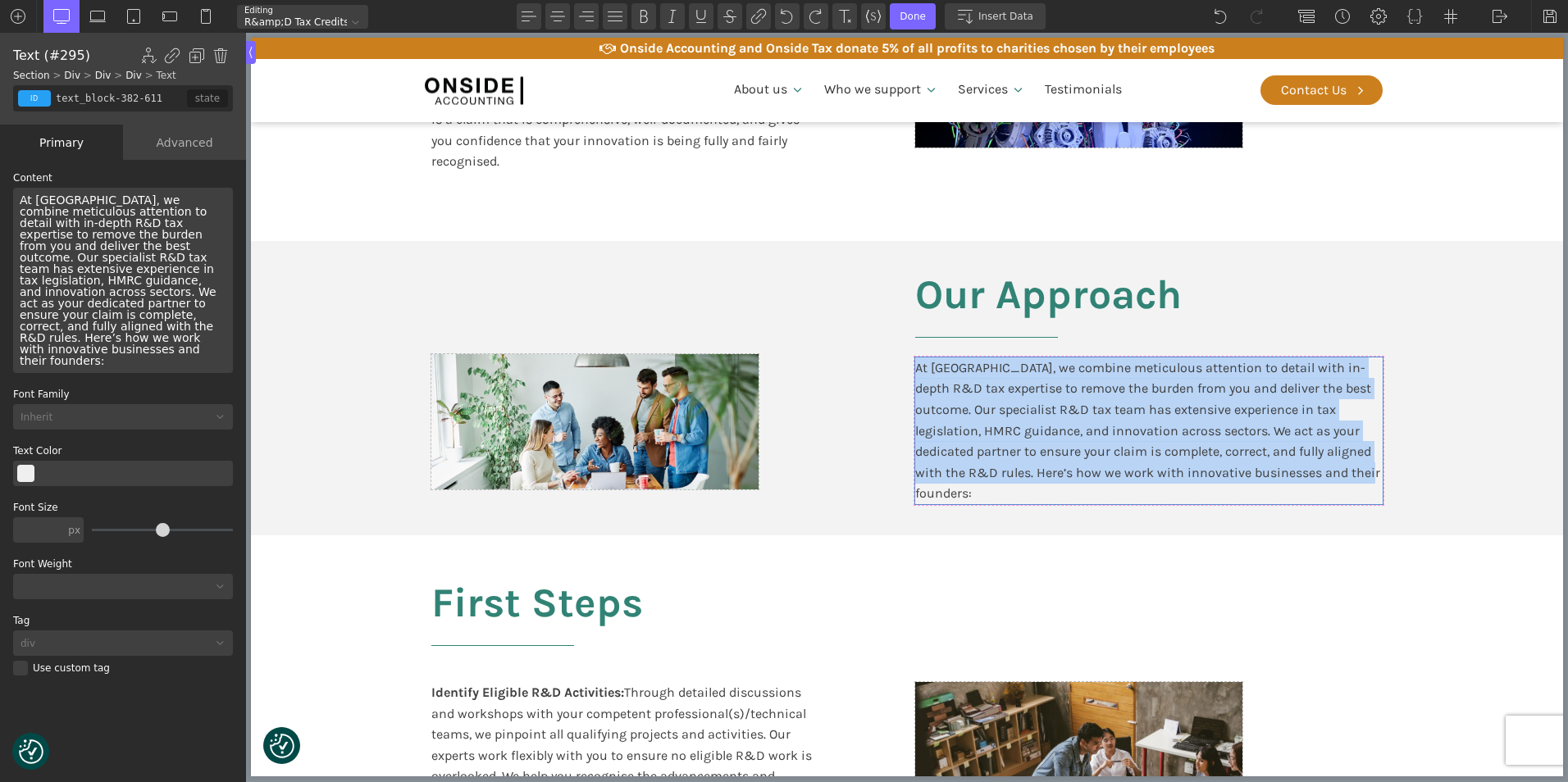
click at [945, 473] on div "At [GEOGRAPHIC_DATA], we combine meticulous attention to detail with in-depth R…" at bounding box center [1148, 431] width 467 height 147
click at [1270, 456] on div "At [GEOGRAPHIC_DATA], we combine meticulous attention to detail with in-depth R…" at bounding box center [1148, 431] width 467 height 147
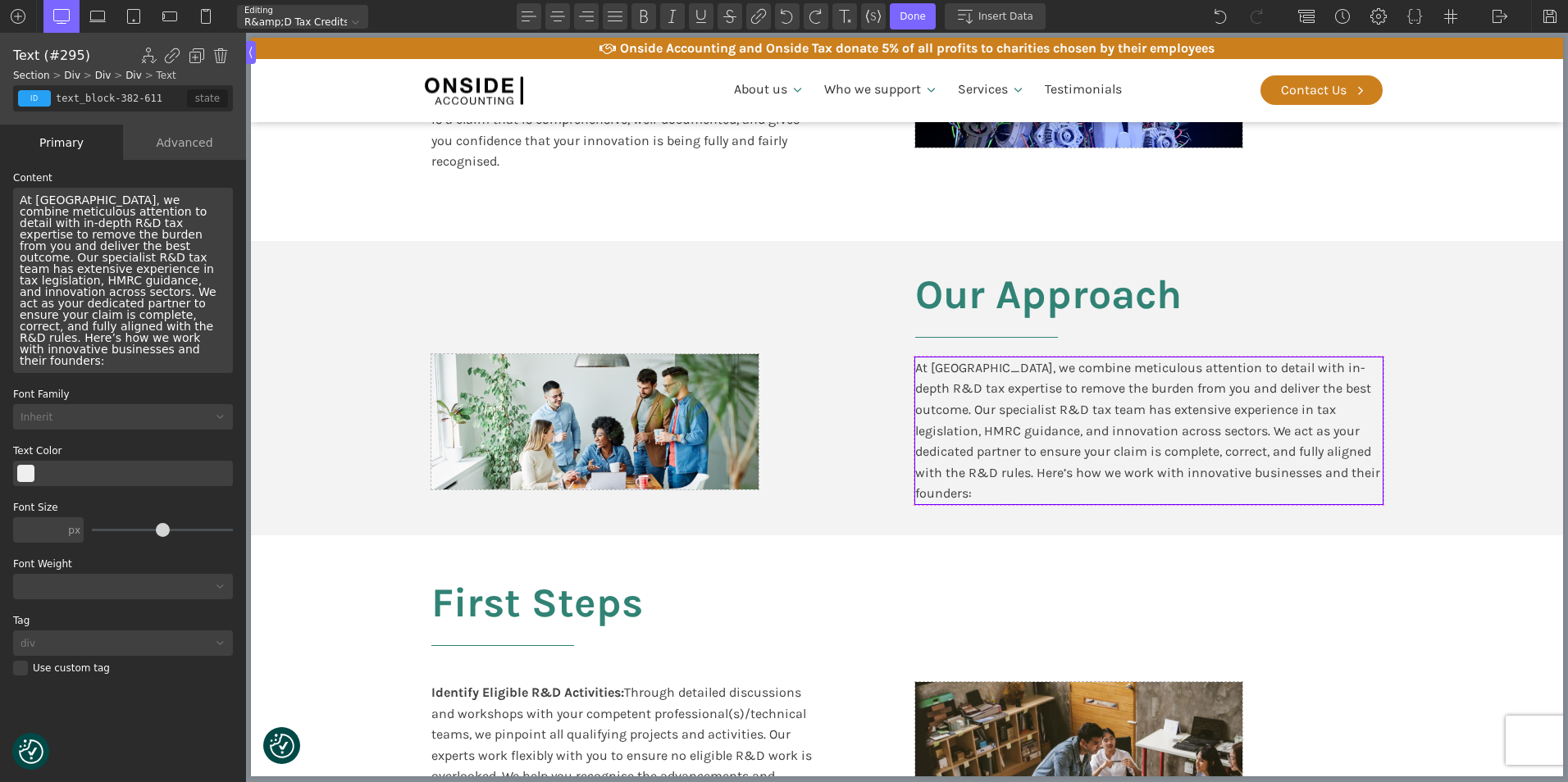
click at [1166, 472] on div "At [GEOGRAPHIC_DATA], we combine meticulous attention to detail with in-depth R…" at bounding box center [1148, 431] width 467 height 147
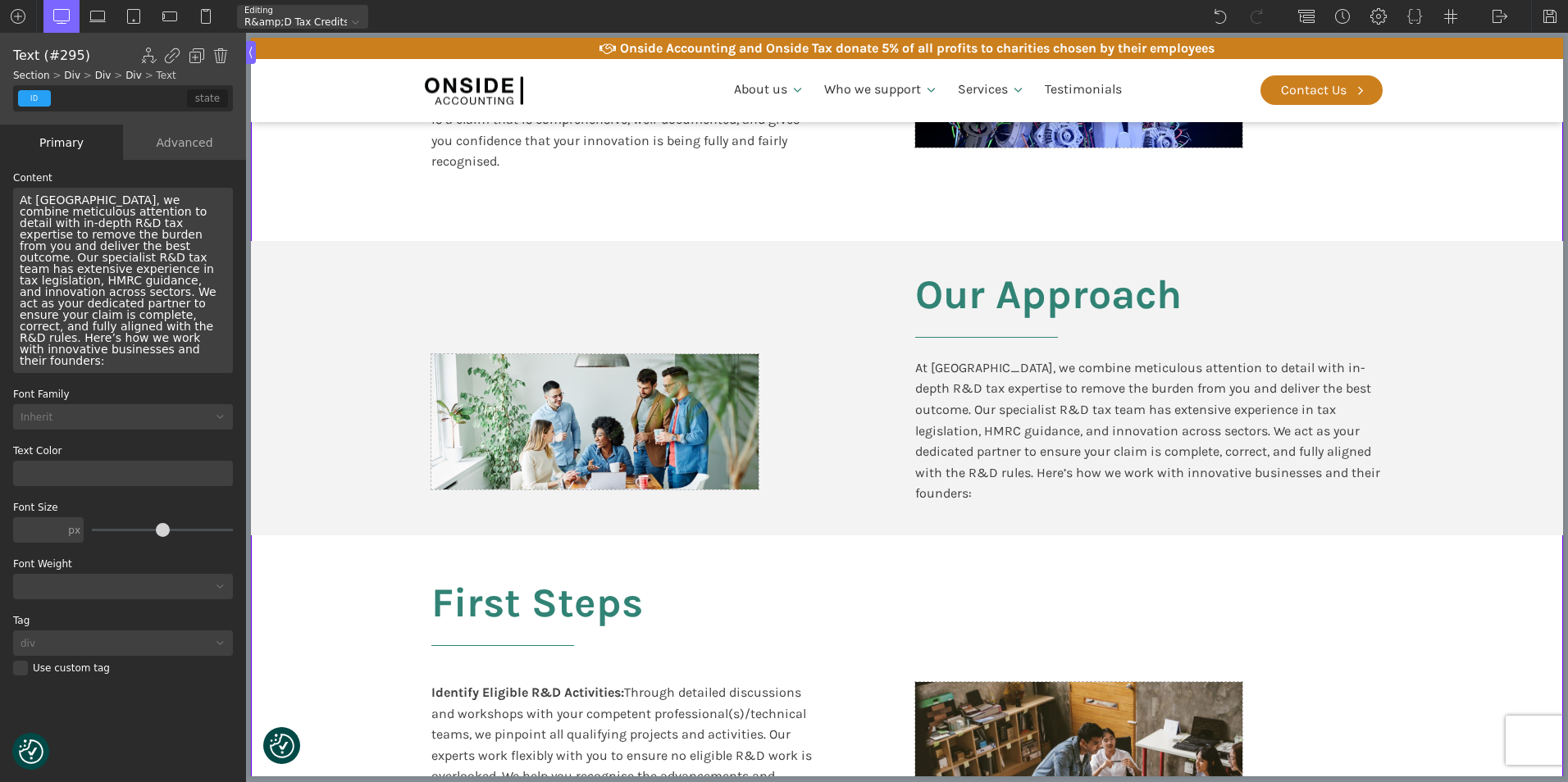
type input "text_block-382-611"
click at [1322, 475] on div "At [GEOGRAPHIC_DATA], we combine meticulous attention to detail with in-depth R…" at bounding box center [1148, 431] width 467 height 147
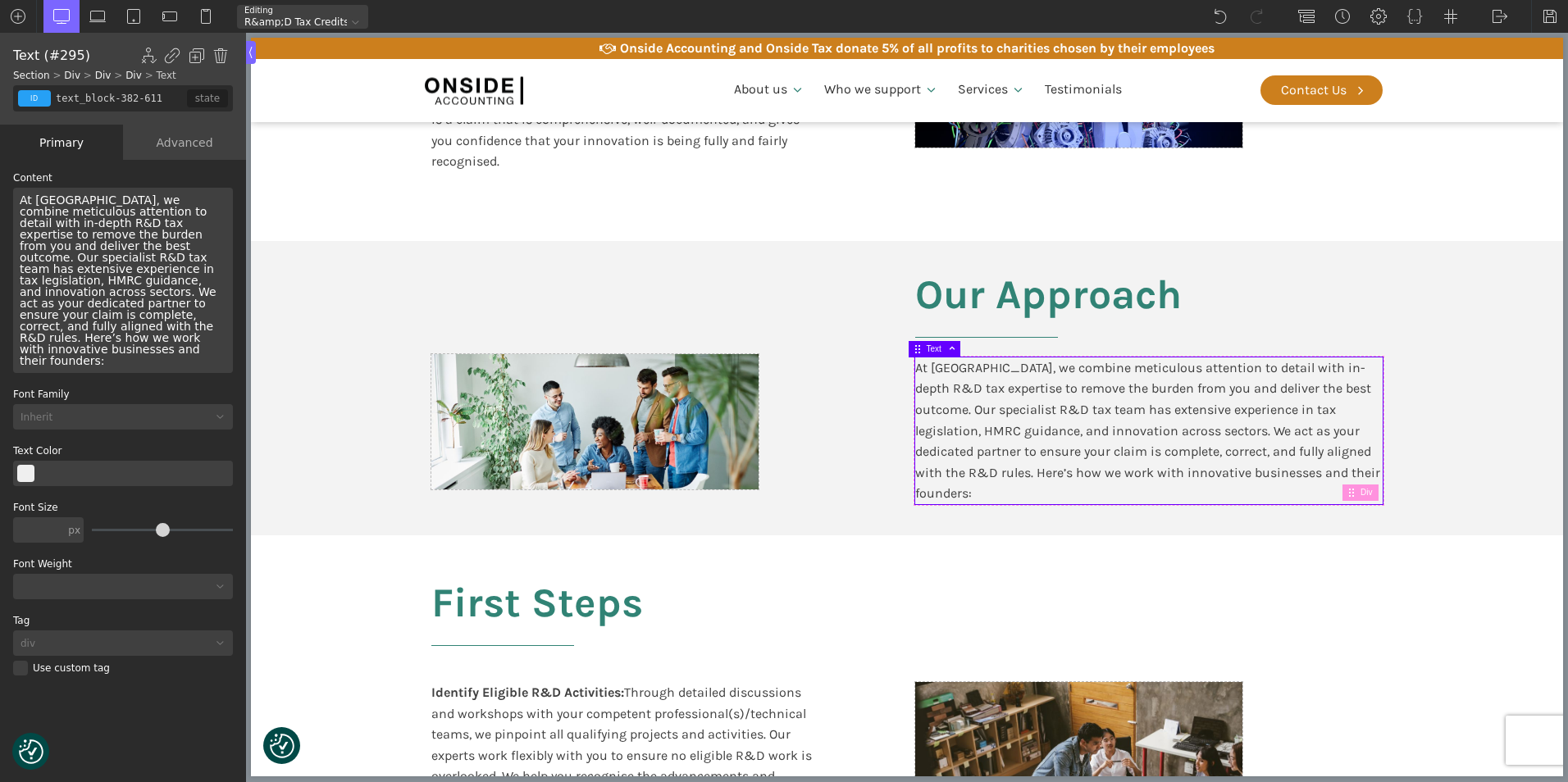
click at [1301, 472] on div "At [GEOGRAPHIC_DATA], we combine meticulous attention to detail with in-depth R…" at bounding box center [1148, 431] width 467 height 147
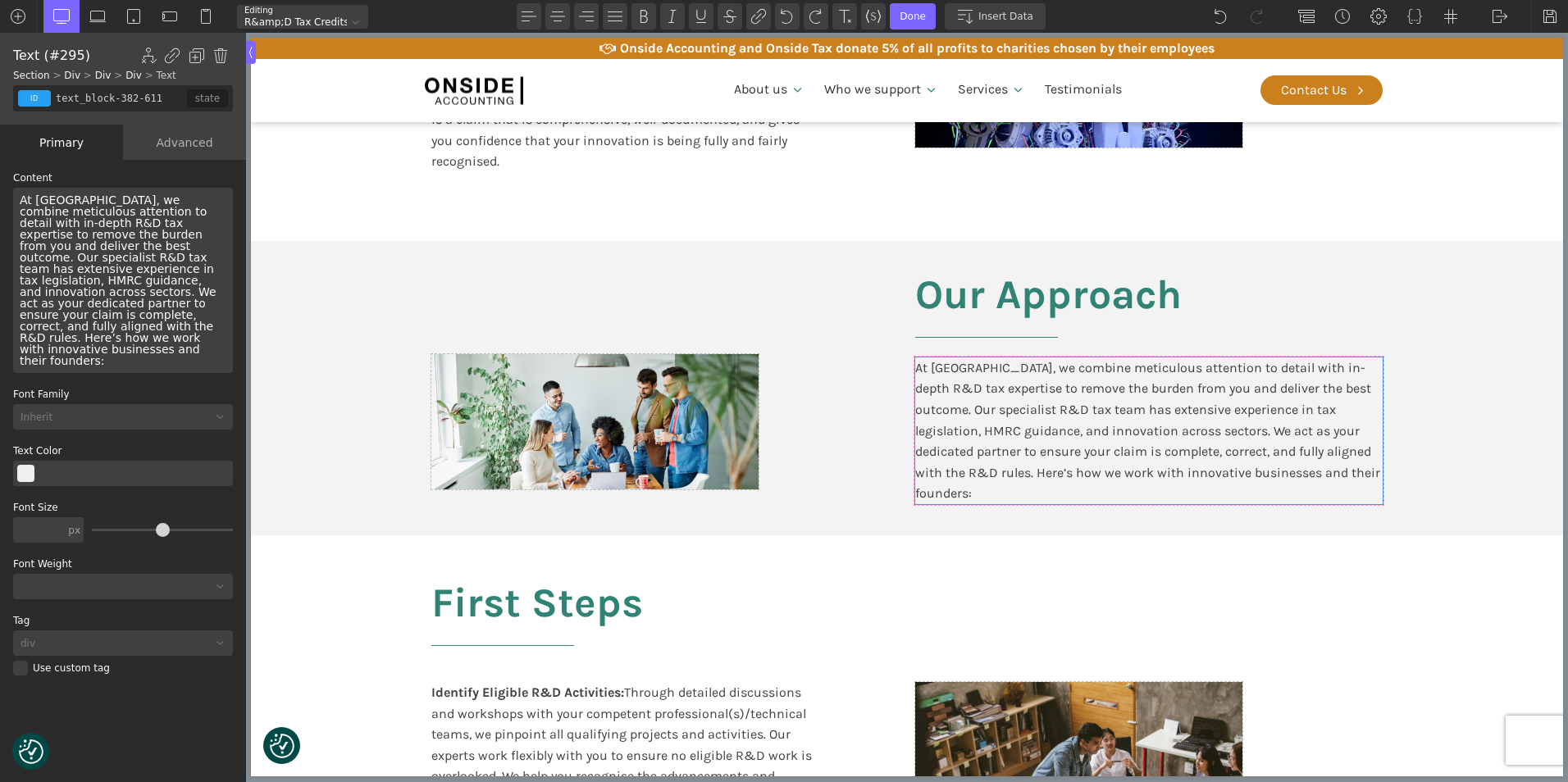
click at [148, 320] on div "At [GEOGRAPHIC_DATA], we combine meticulous attention to detail with in-depth R…" at bounding box center [123, 280] width 220 height 185
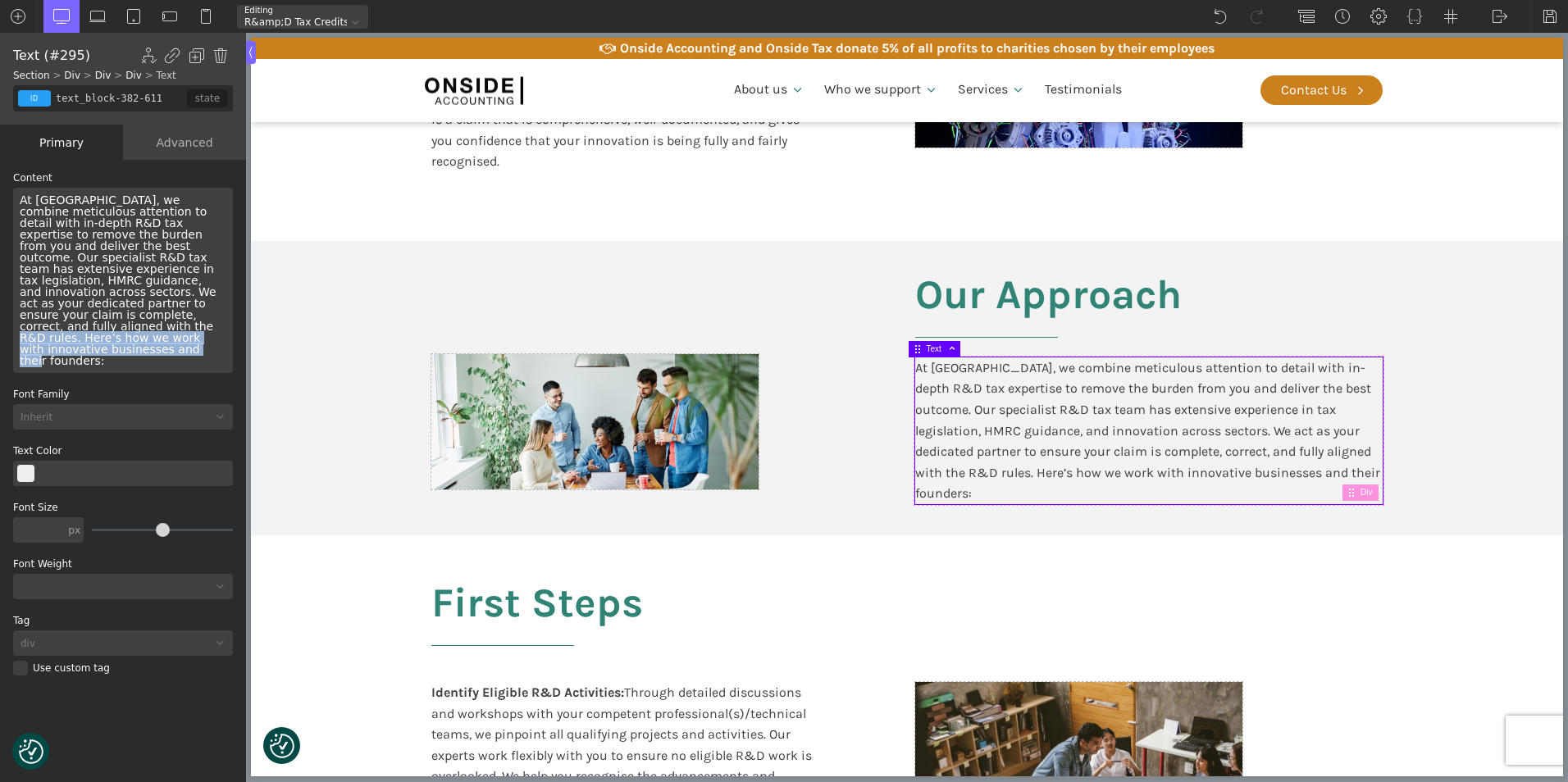
drag, startPoint x: 173, startPoint y: 329, endPoint x: 12, endPoint y: 311, distance: 162.0
click at [12, 311] on div "WP Grid Builder Stack Columns Vertically Page container (1200px) and below Less…" at bounding box center [123, 472] width 246 height 625
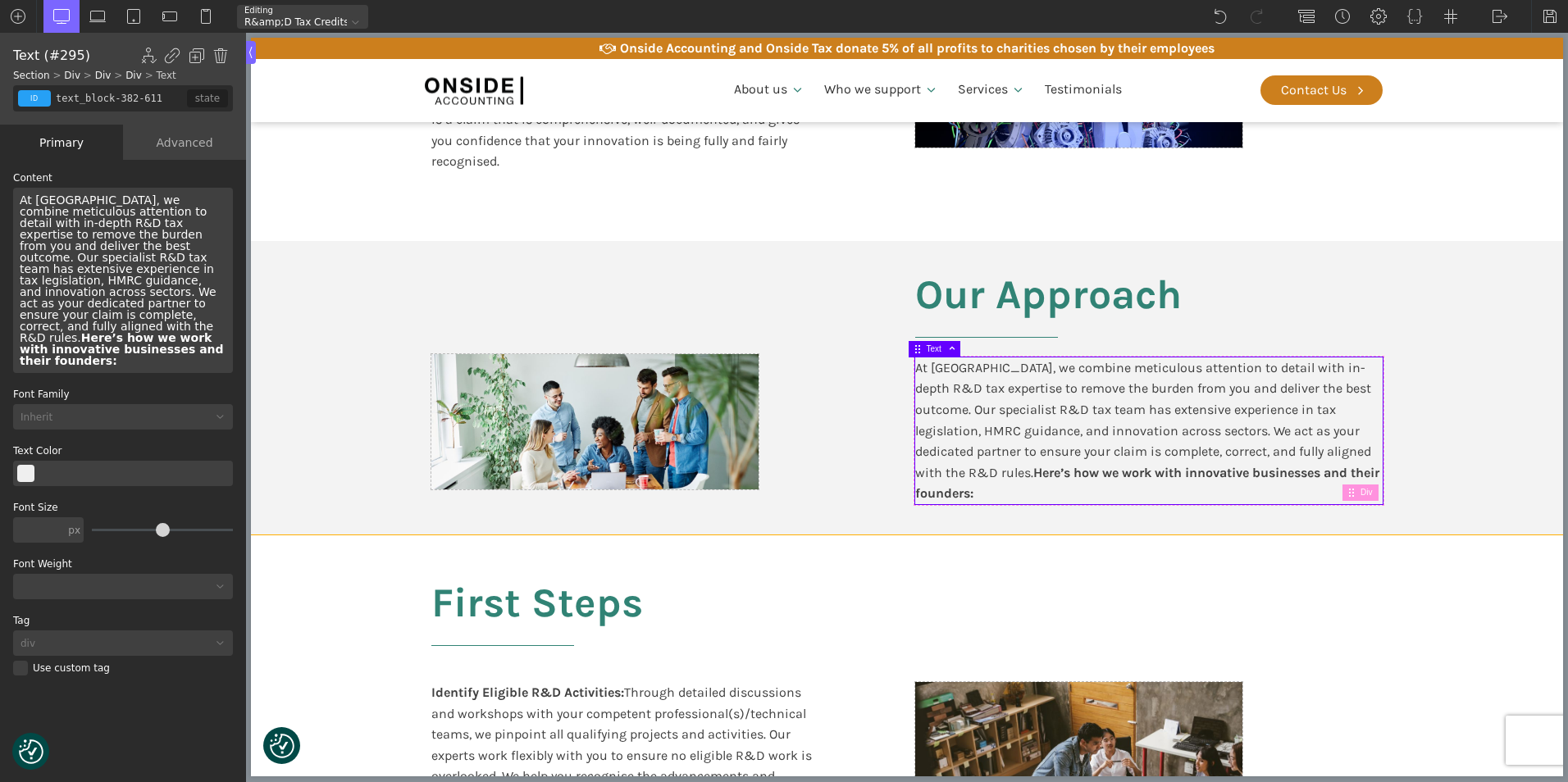
click at [1126, 539] on div "First Steps Identify Eligible R&D Activities: Through detailed discussions and …" at bounding box center [907, 796] width 984 height 521
type input "split-content-full-heading"
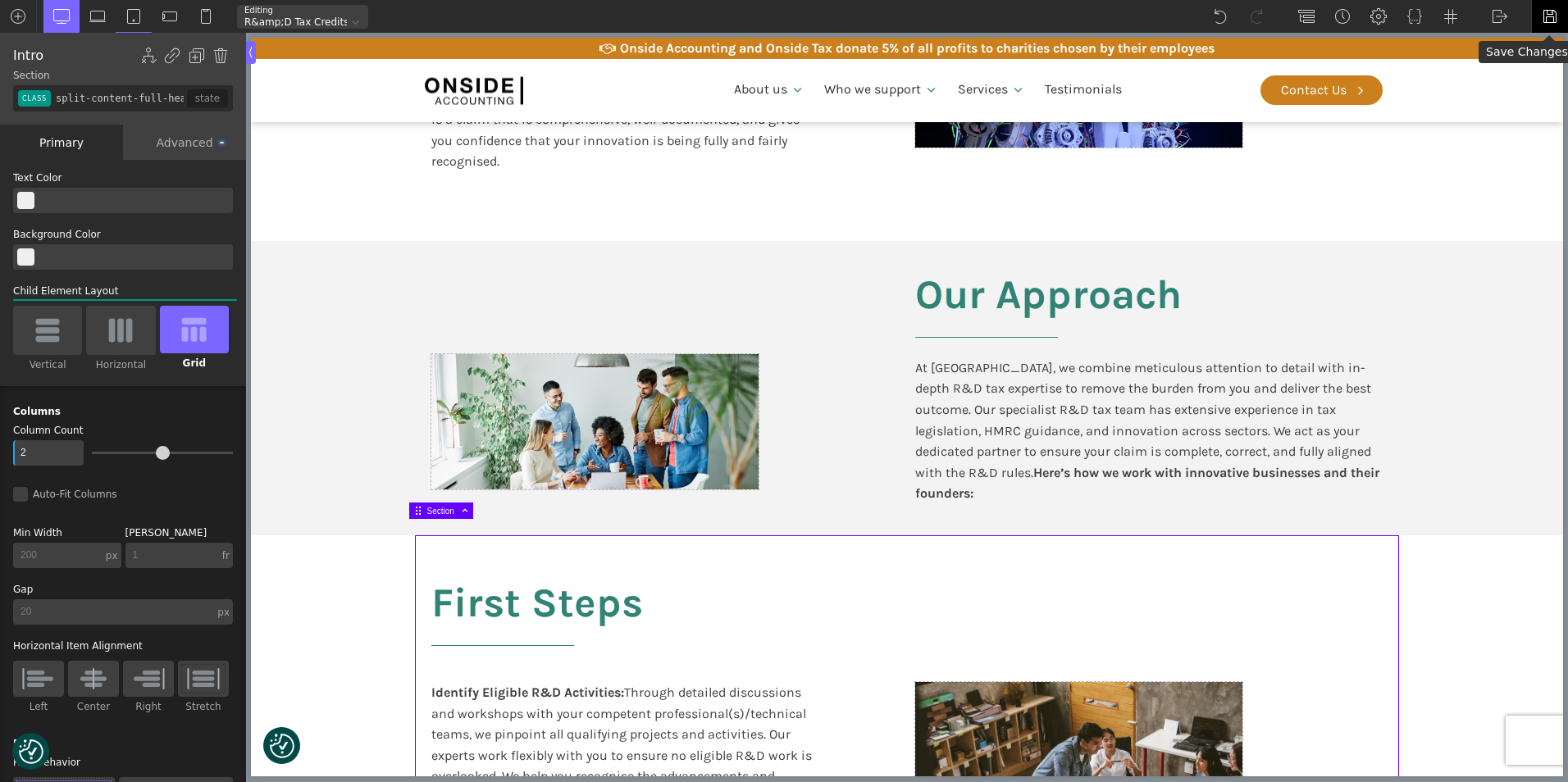
click at [1545, 11] on img at bounding box center [1549, 16] width 16 height 16
click at [1546, 14] on img at bounding box center [1549, 16] width 16 height 16
click at [1498, 14] on img at bounding box center [1499, 16] width 16 height 16
click at [1490, 43] on link "WP Admin" at bounding box center [1517, 42] width 70 height 26
